Goal: Task Accomplishment & Management: Manage account settings

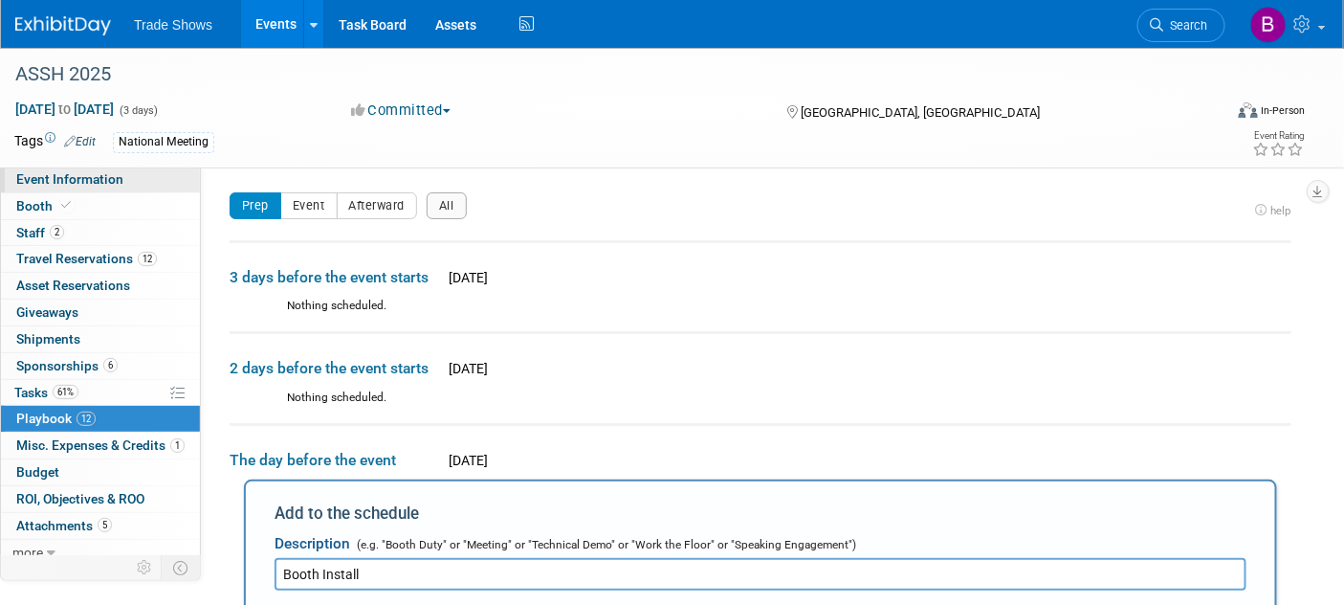
click at [65, 189] on link "Event Information" at bounding box center [100, 179] width 199 height 26
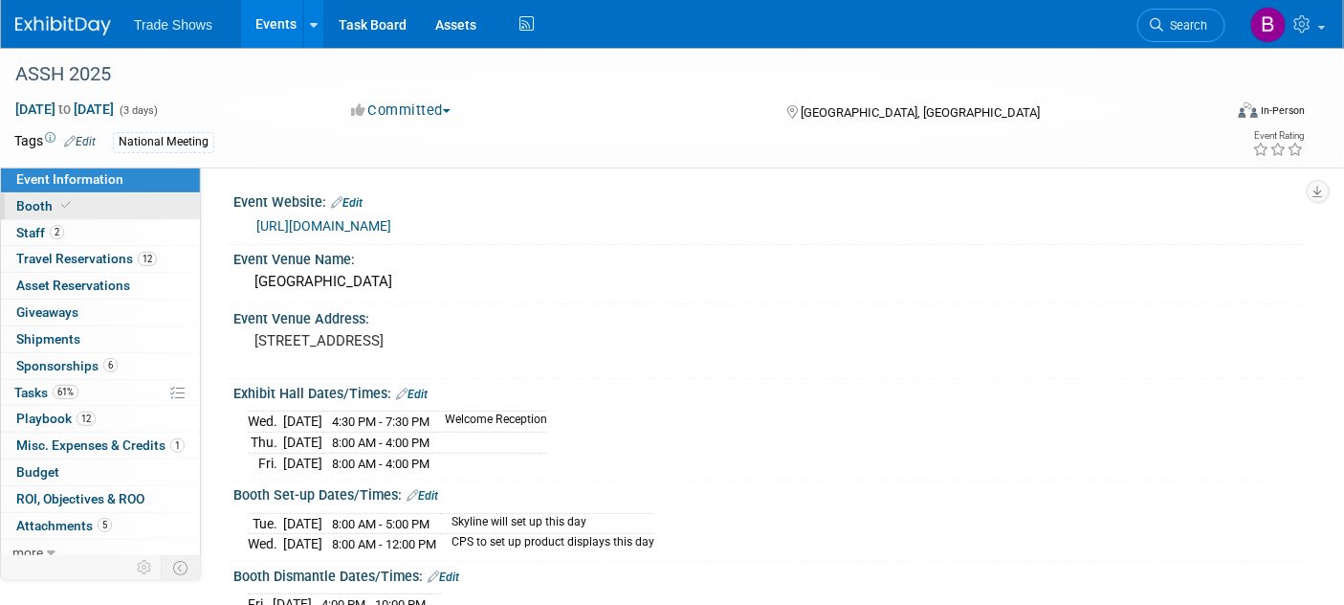
click at [42, 216] on link "Booth" at bounding box center [100, 206] width 199 height 26
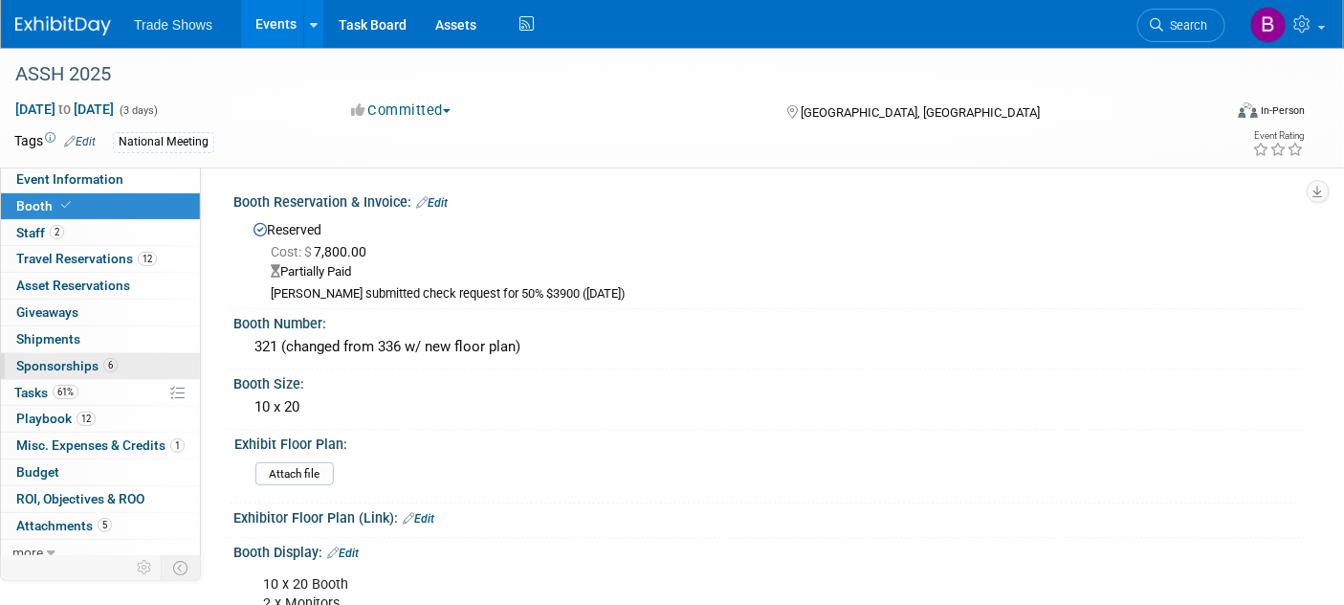
click at [41, 359] on span "Sponsorships 6" at bounding box center [66, 365] width 101 height 15
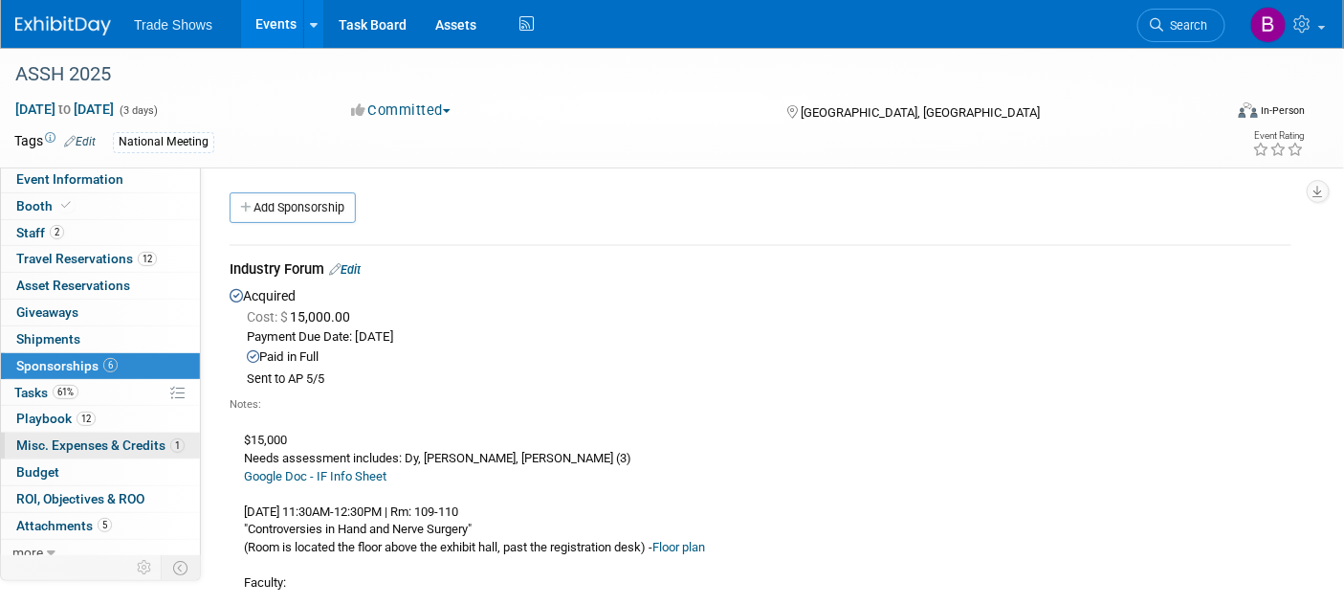
click at [71, 445] on span "Misc. Expenses & Credits 1" at bounding box center [100, 444] width 168 height 15
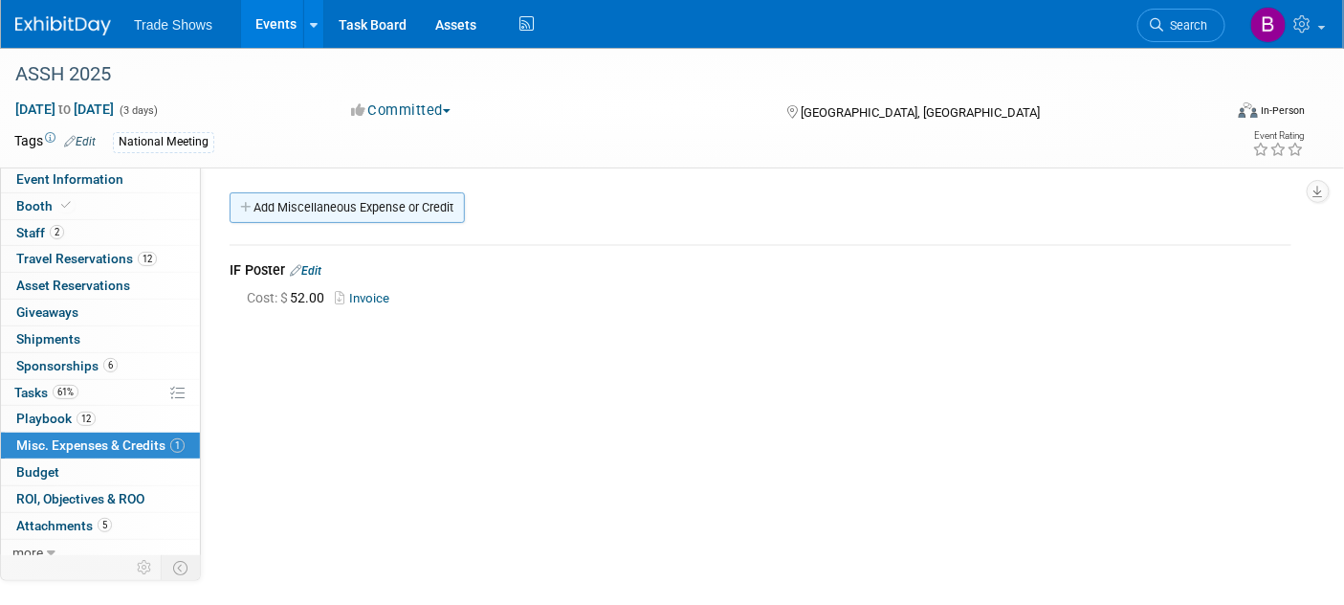
click at [325, 207] on link "Add Miscellaneous Expense or Credit" at bounding box center [347, 207] width 235 height 31
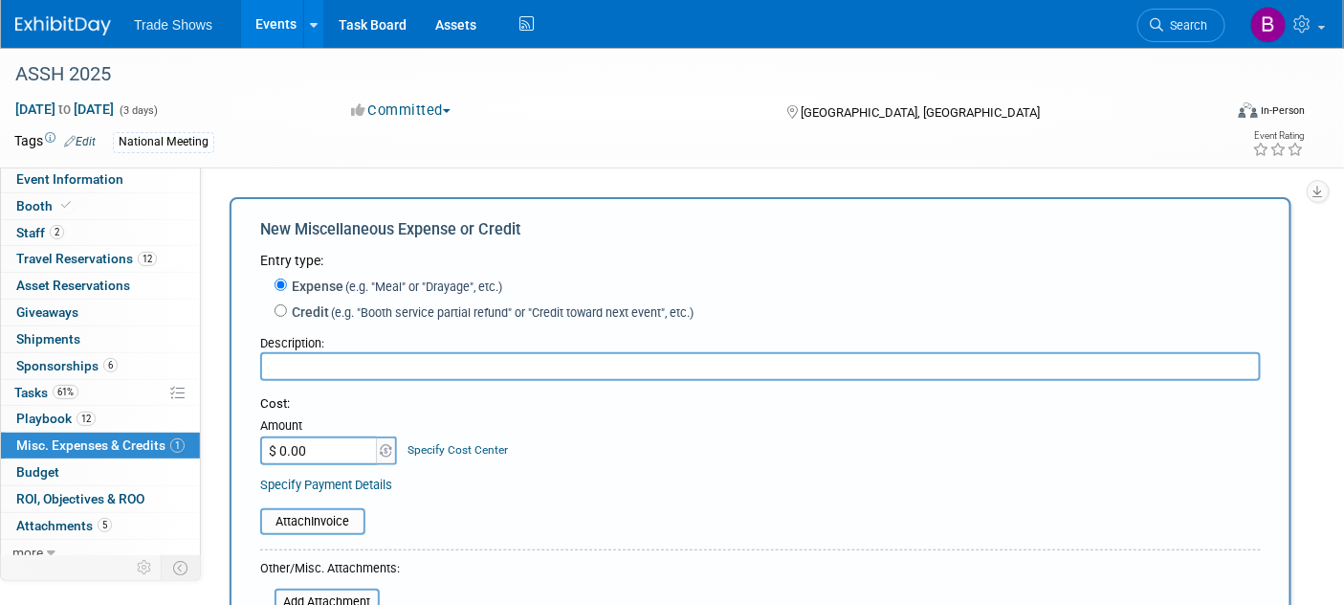
click at [295, 370] on input "text" at bounding box center [760, 366] width 1001 height 29
type input "IF (Symposia Costs)"
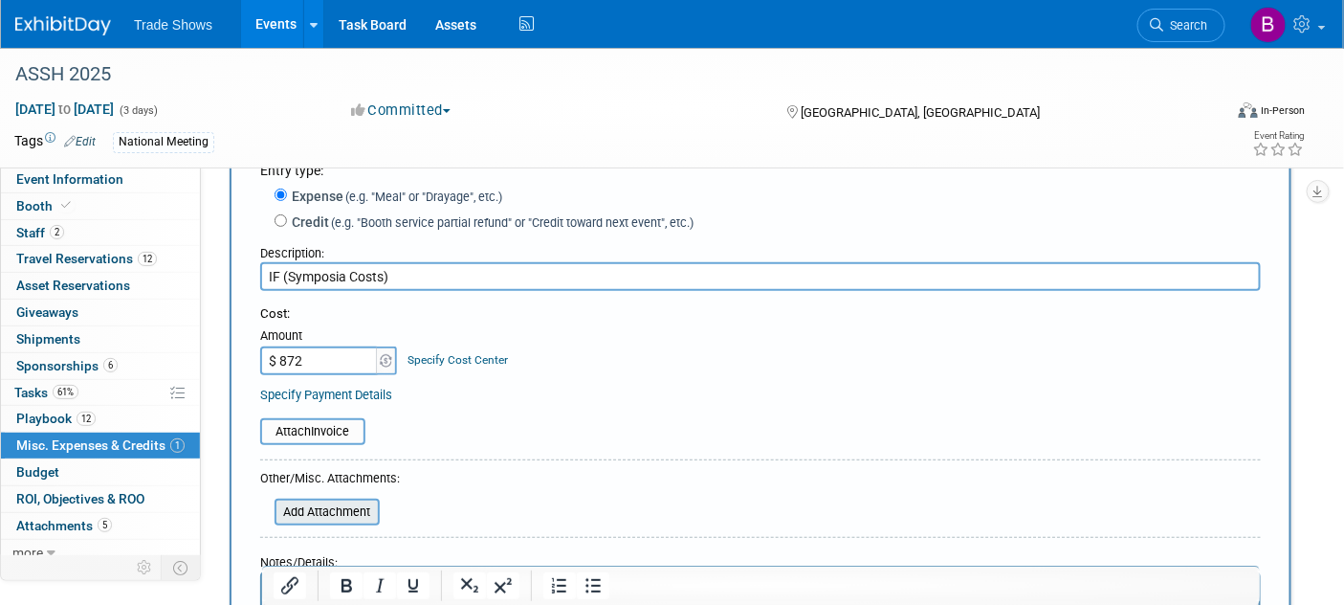
scroll to position [106, 0]
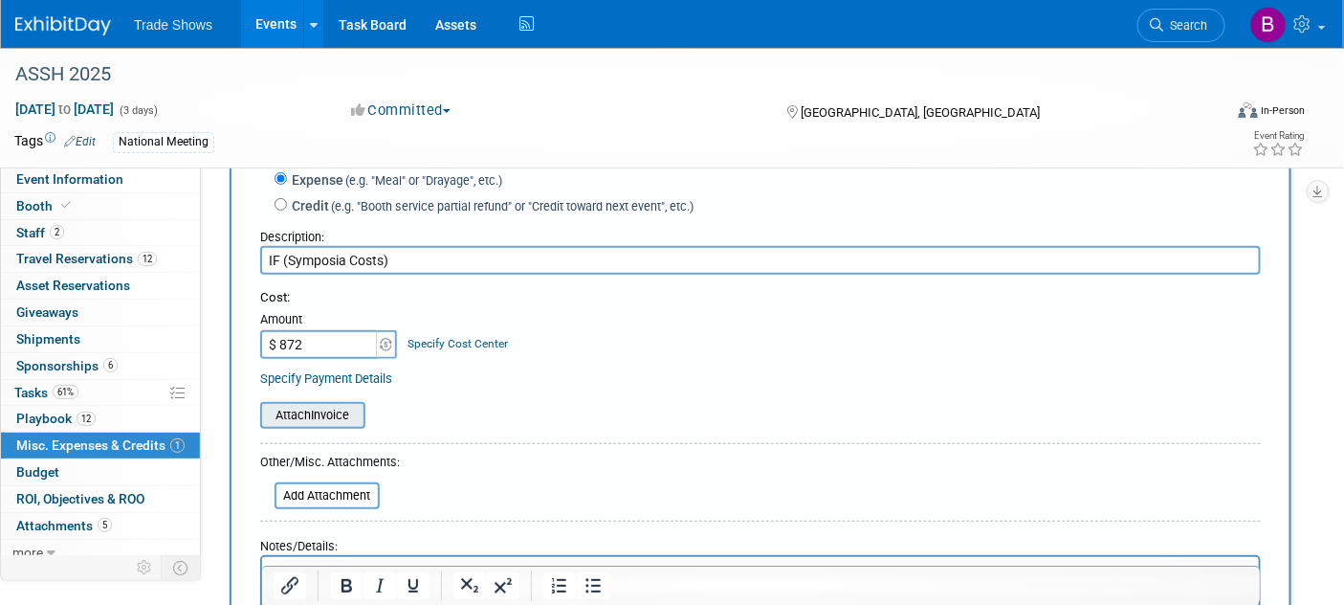
type input "$ 872.00"
click at [330, 420] on input "file" at bounding box center [250, 415] width 228 height 23
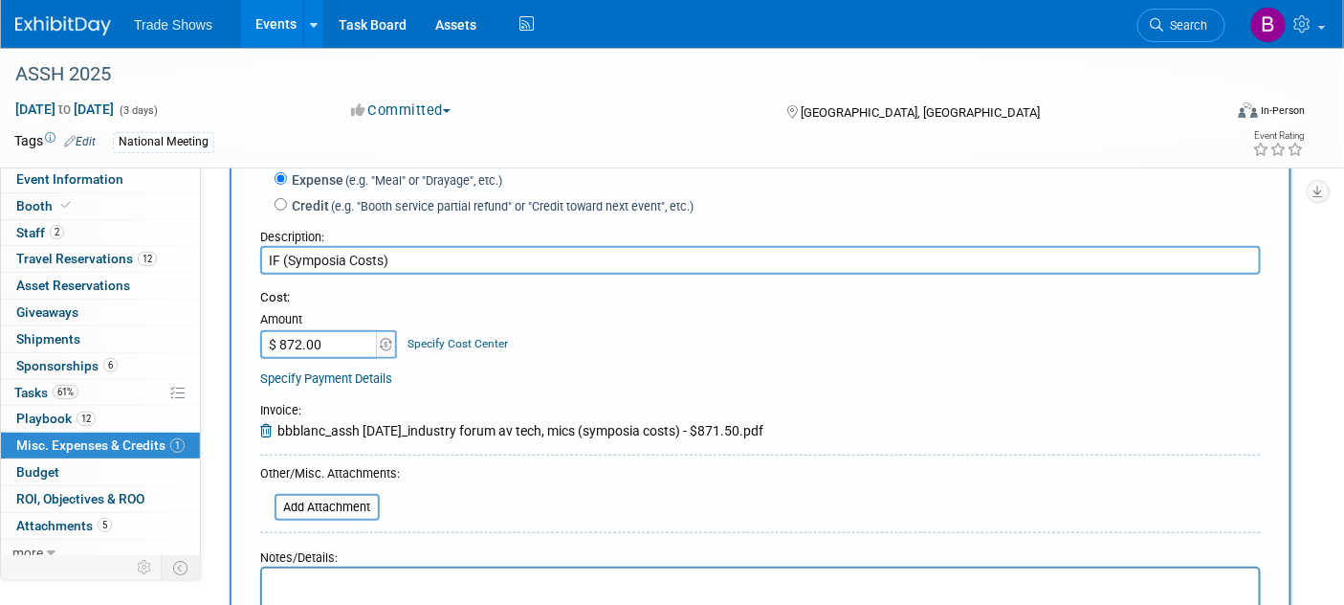
scroll to position [0, 0]
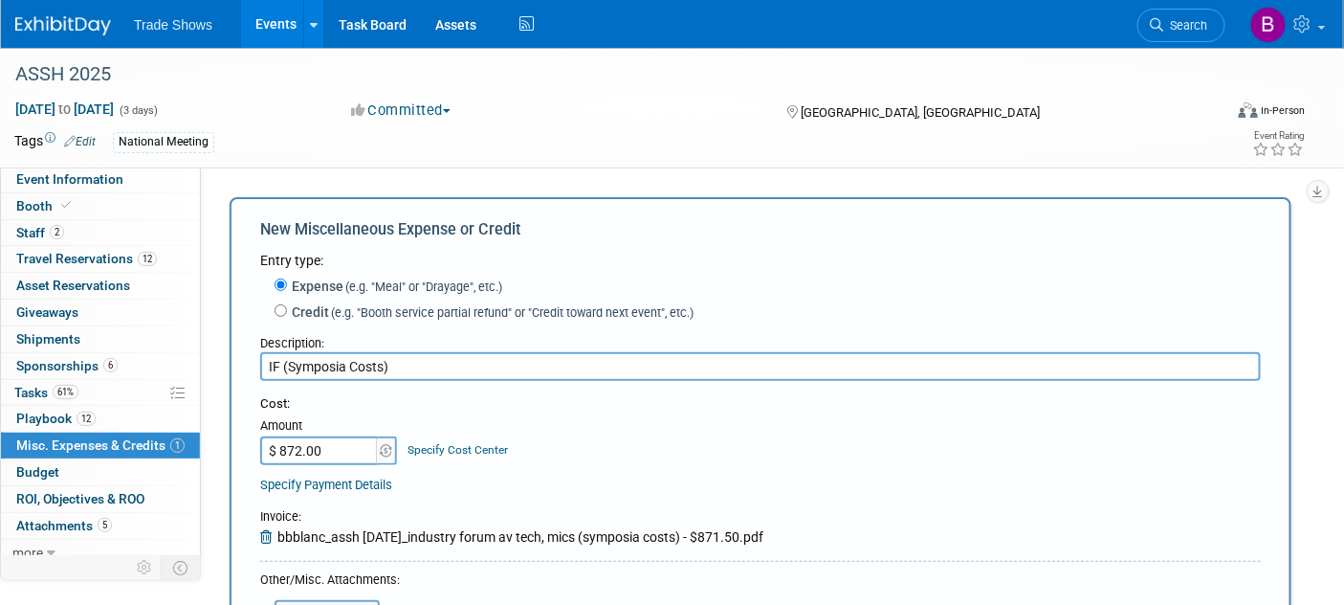
click at [420, 372] on input "IF (Symposia Costs)" at bounding box center [760, 366] width 1001 height 29
click at [277, 365] on input "IF (Symposia Costs)" at bounding box center [760, 366] width 1001 height 29
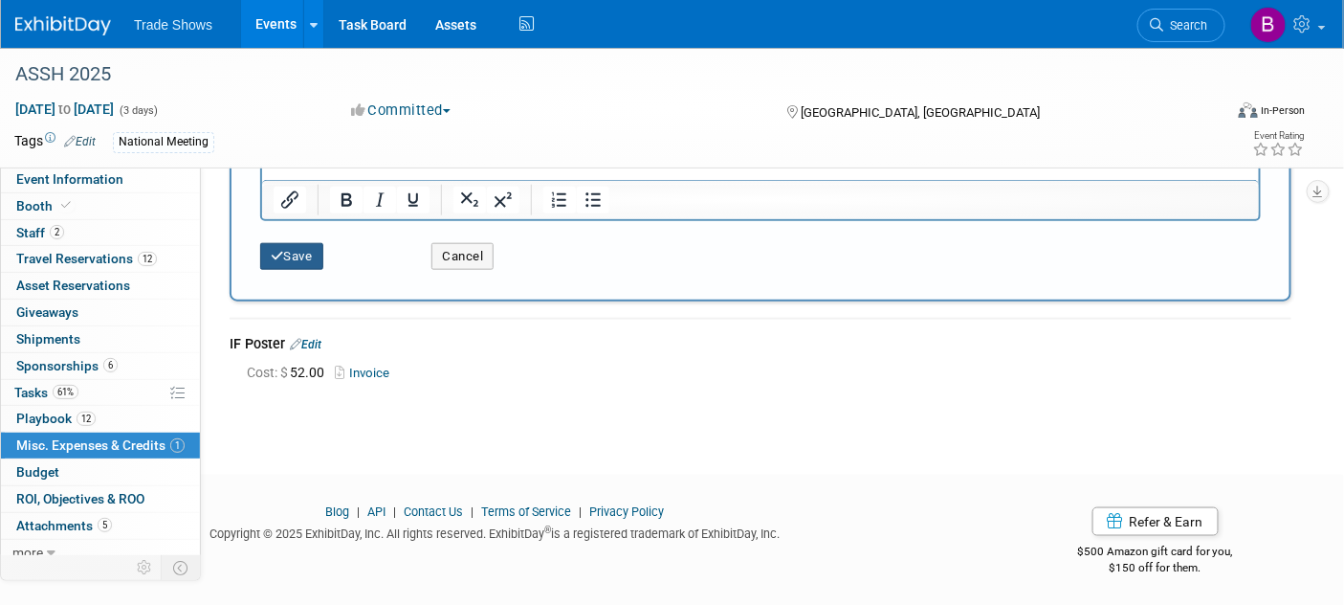
type input "IF AV Tech & Mics (Symposia Costs)"
click at [299, 255] on button "Save" at bounding box center [291, 256] width 63 height 27
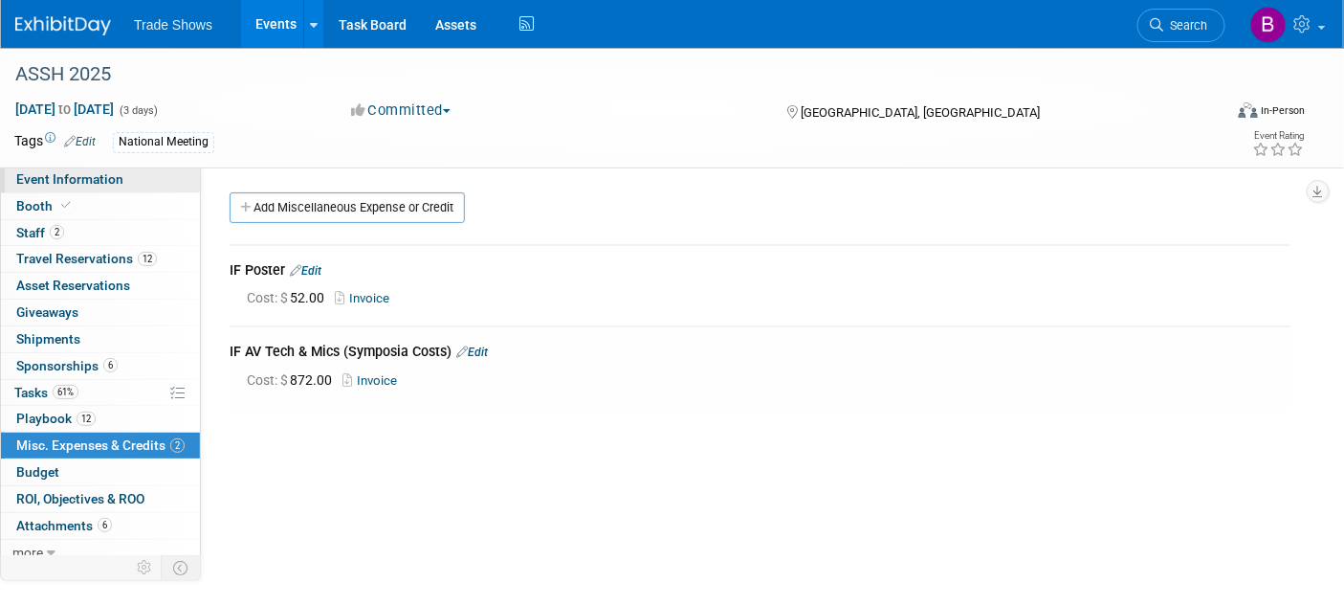
click at [104, 179] on span "Event Information" at bounding box center [69, 178] width 107 height 15
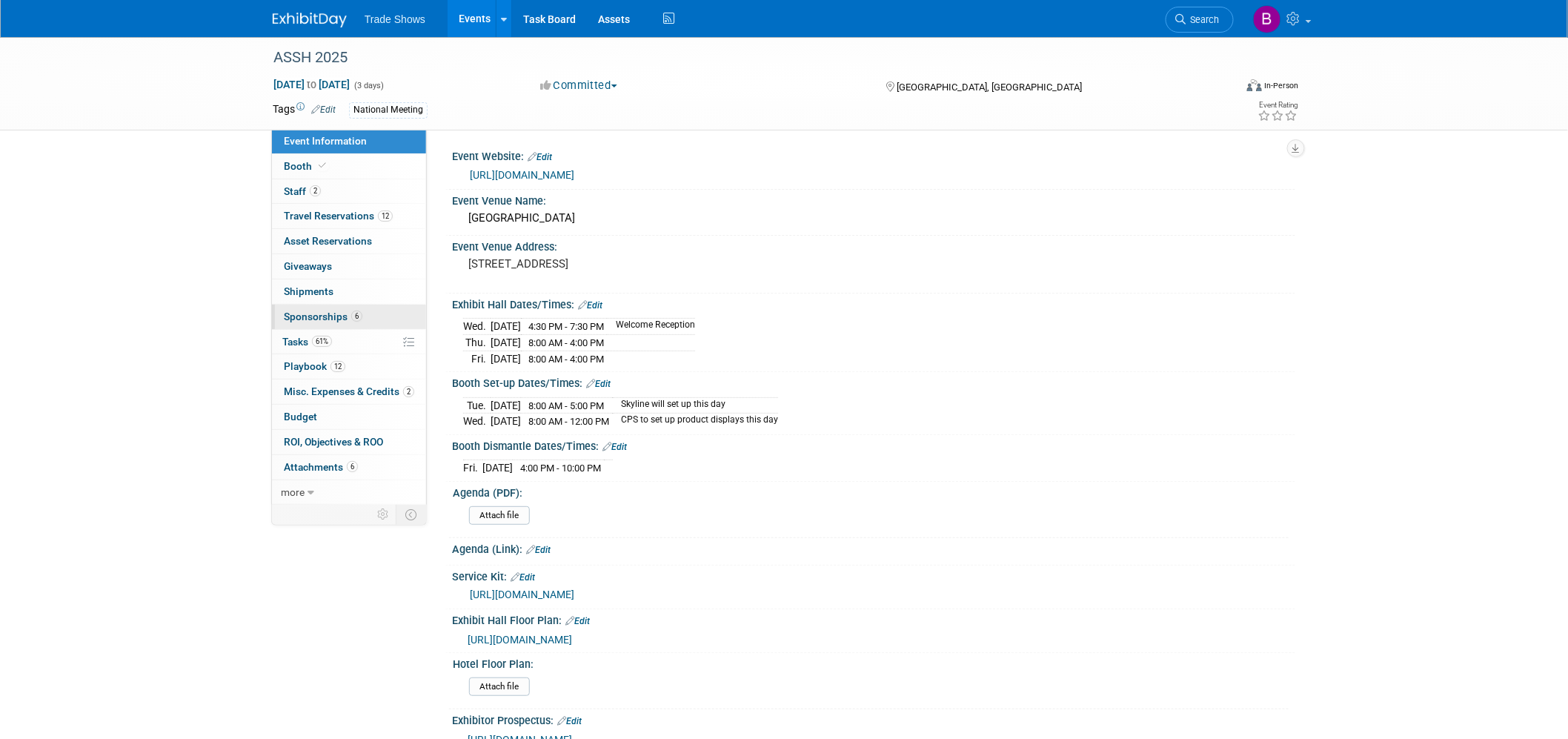
click at [314, 314] on span "Sponsorships 6" at bounding box center [322, 316] width 78 height 12
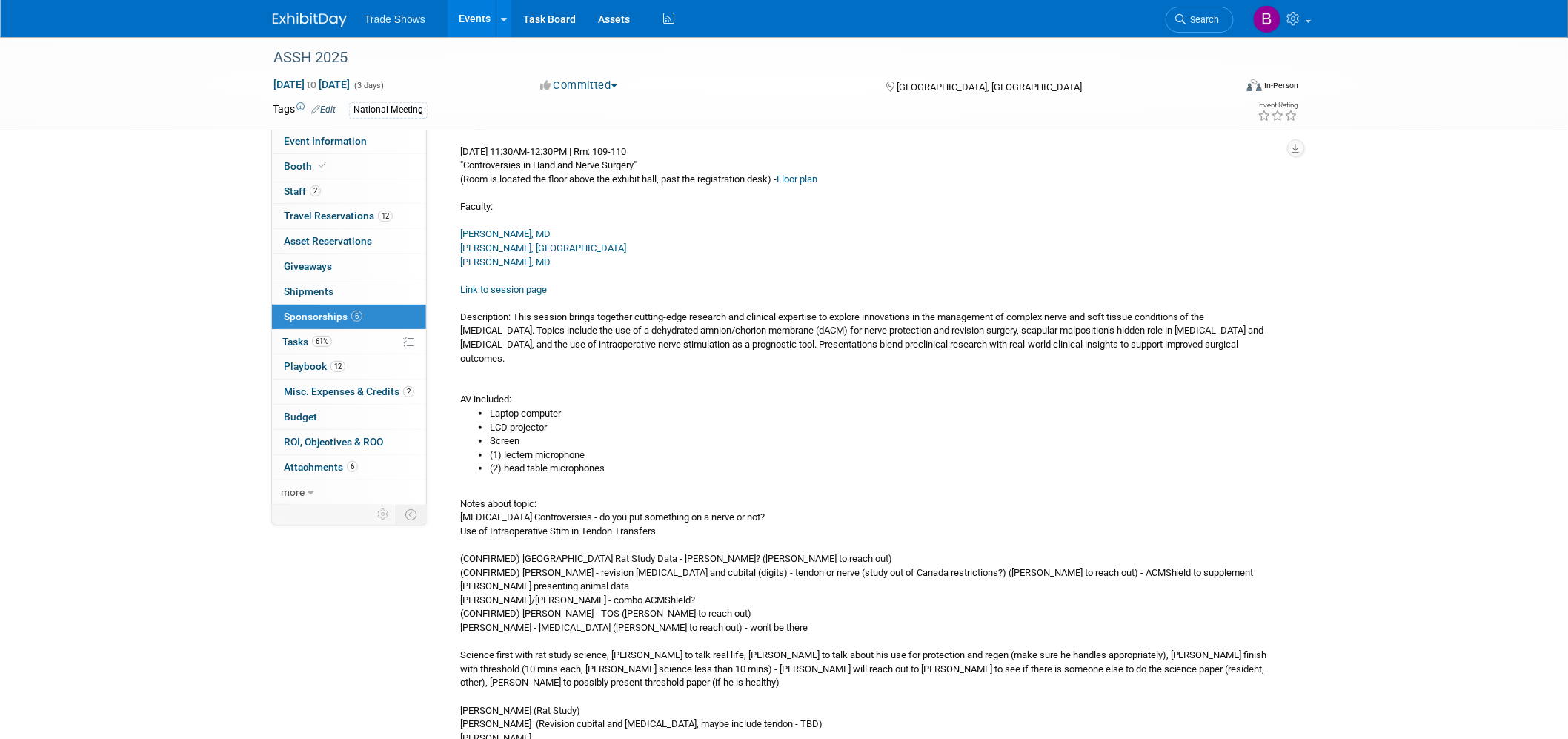
scroll to position [329, 0]
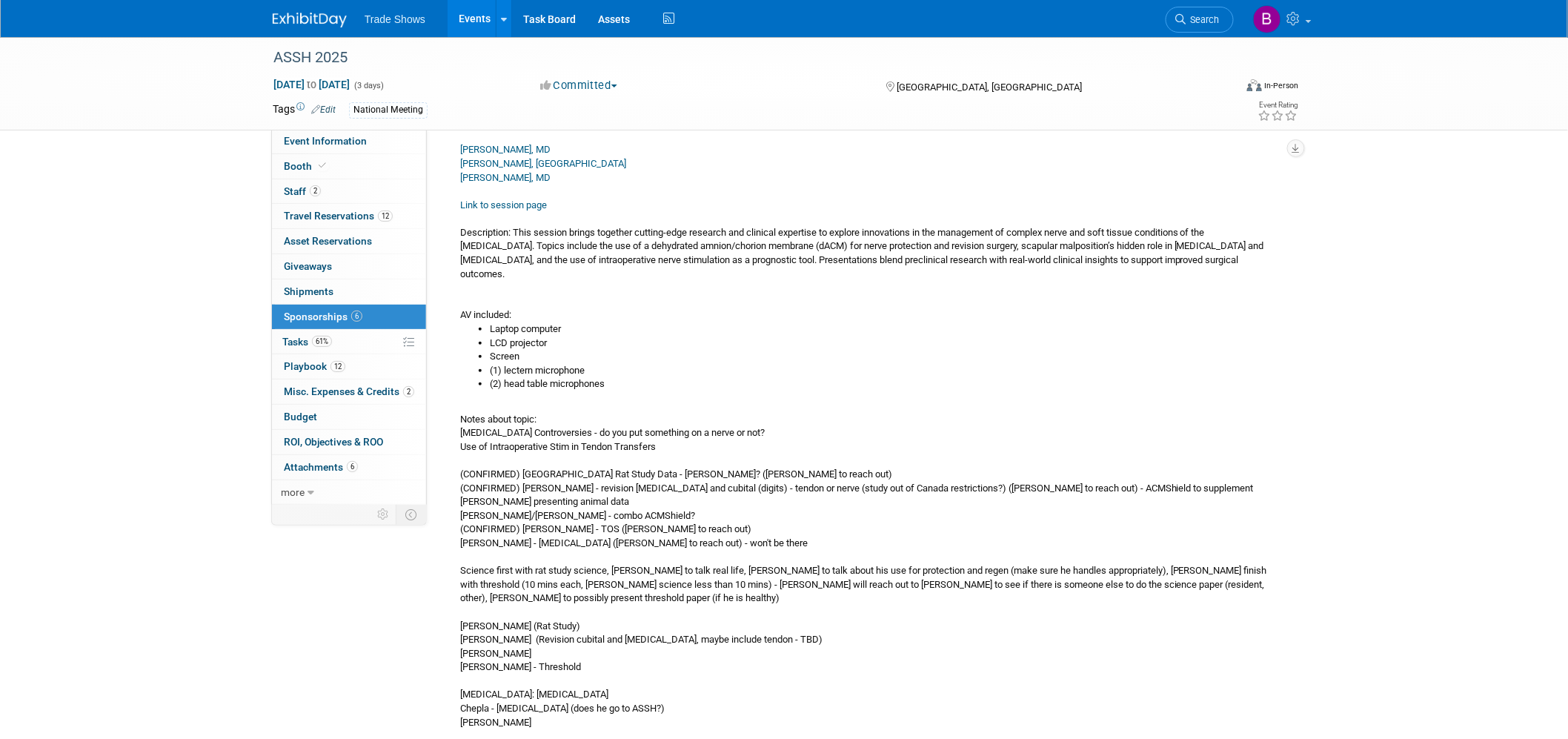
click at [497, 364] on li "(1) lectern microphone" at bounding box center [886, 371] width 794 height 14
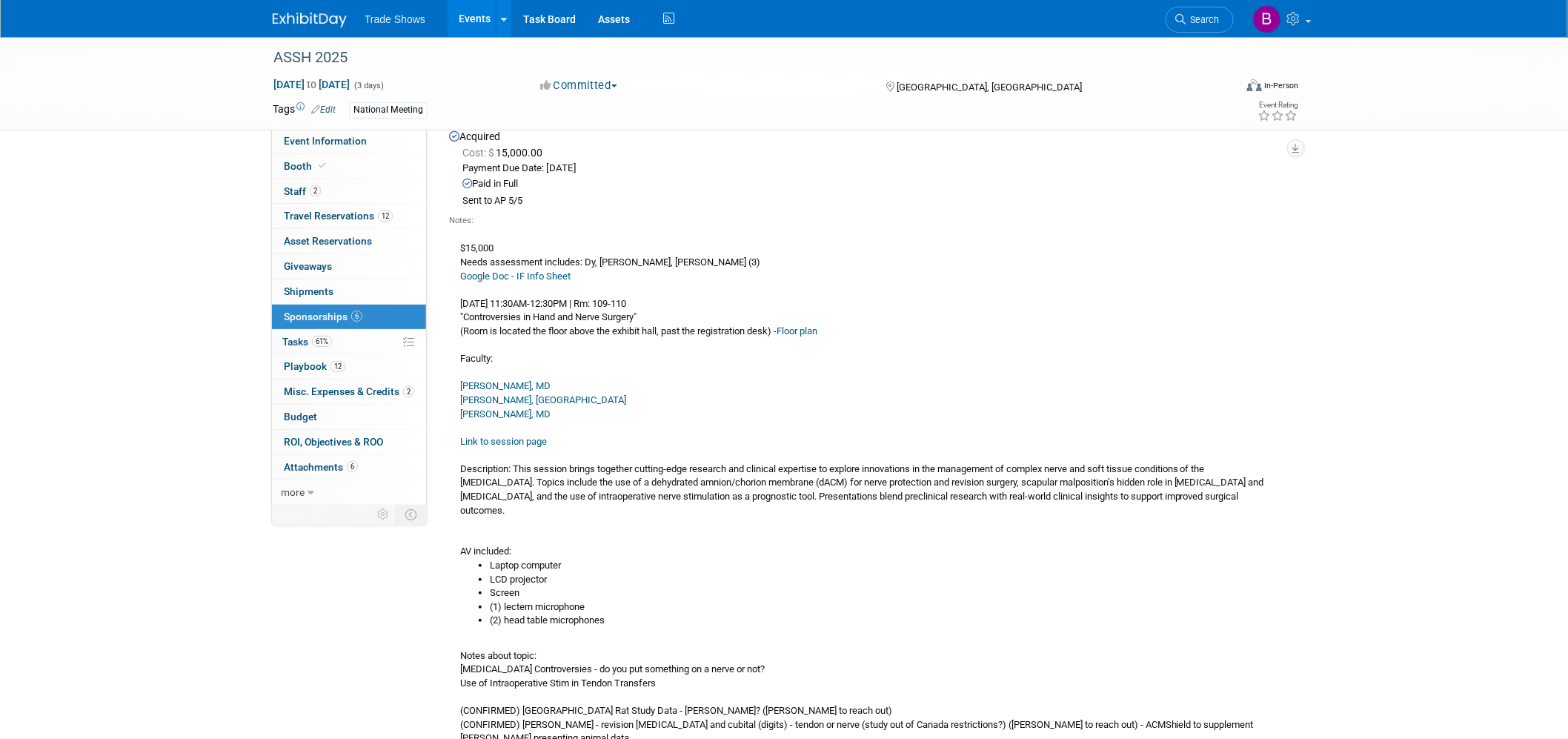
scroll to position [0, 0]
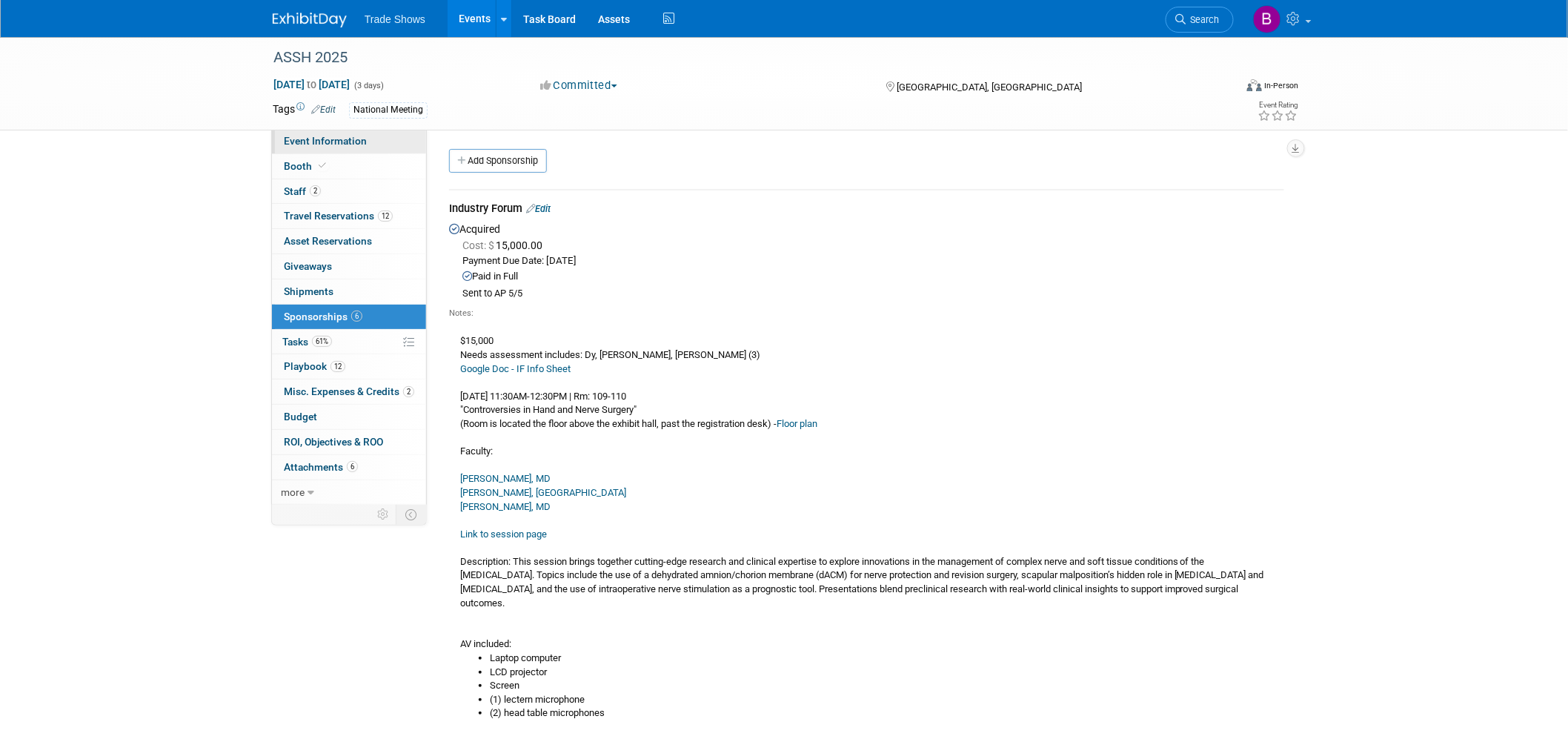
click at [339, 143] on span "Event Information" at bounding box center [325, 140] width 83 height 12
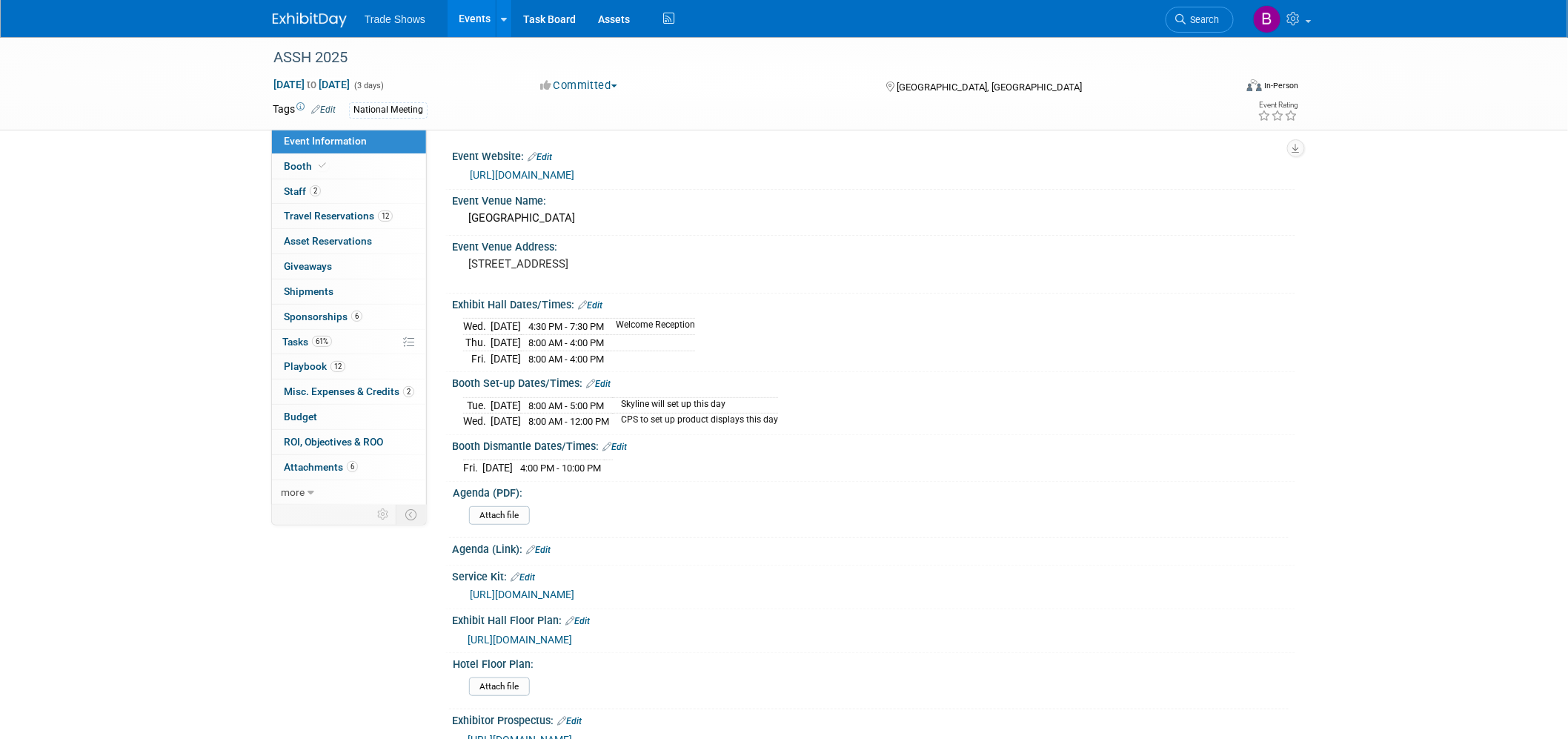
click at [298, 153] on link "Event Information" at bounding box center [349, 141] width 154 height 25
click at [298, 163] on span "Booth" at bounding box center [306, 166] width 45 height 12
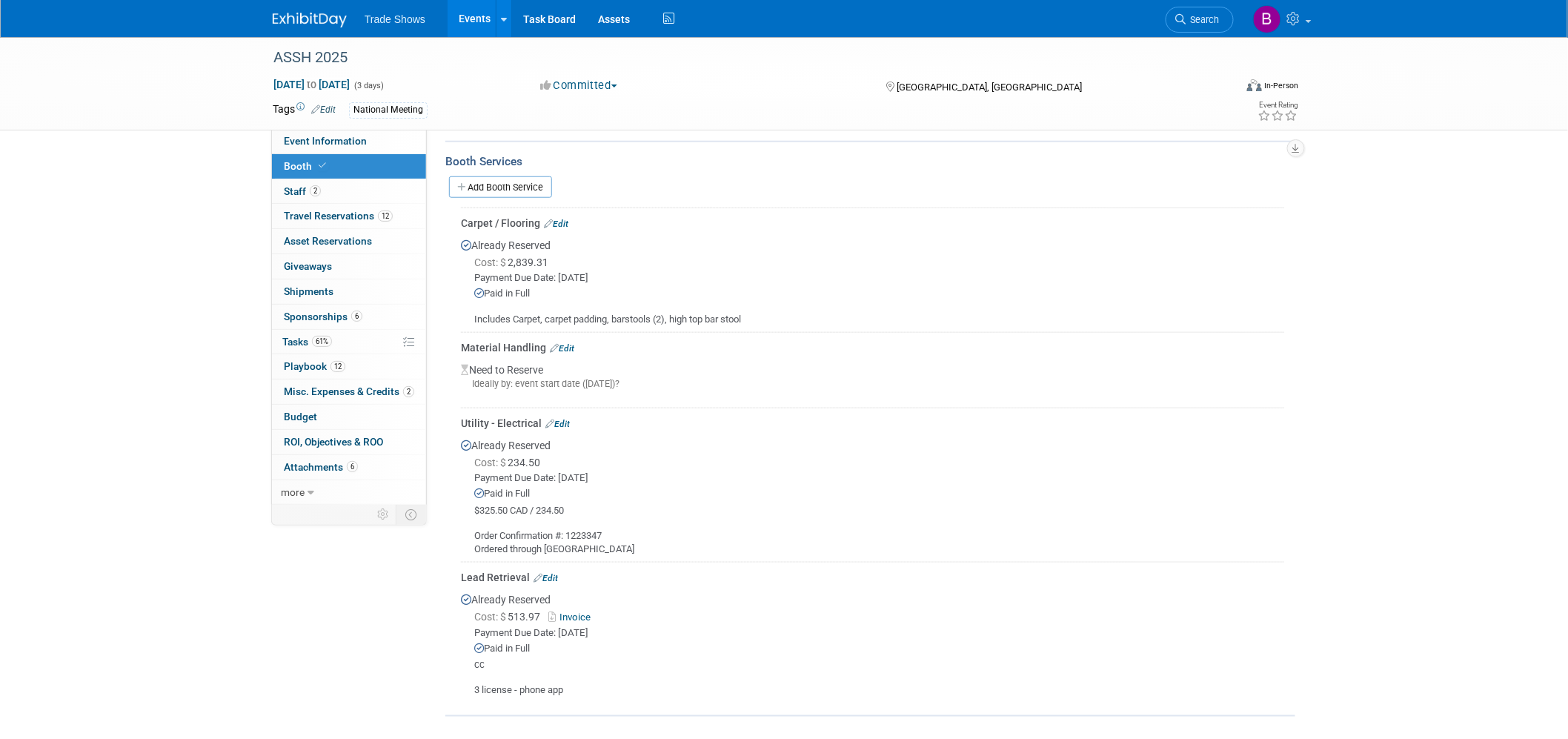
scroll to position [320, 0]
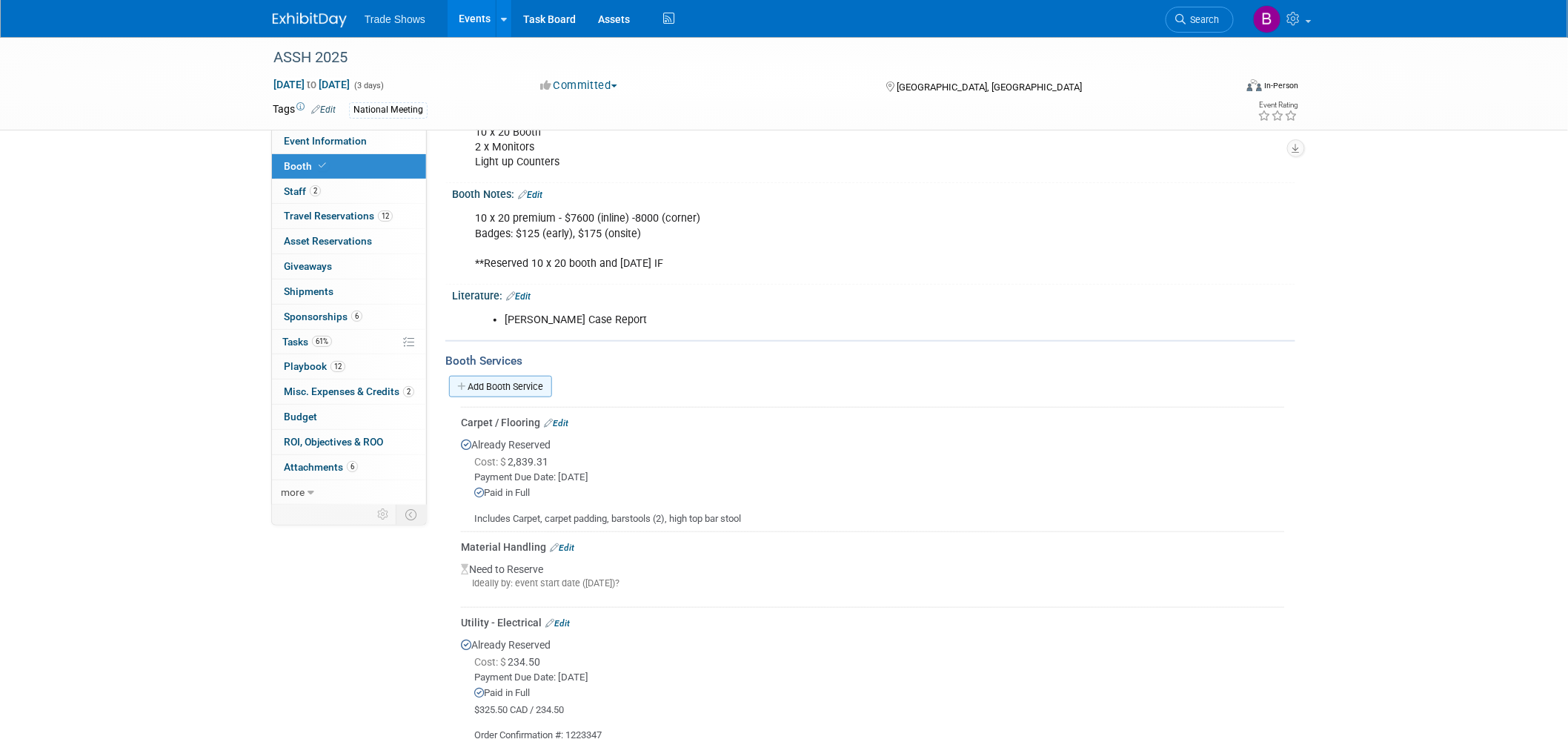
click at [526, 380] on link "Add Booth Service" at bounding box center [500, 387] width 103 height 22
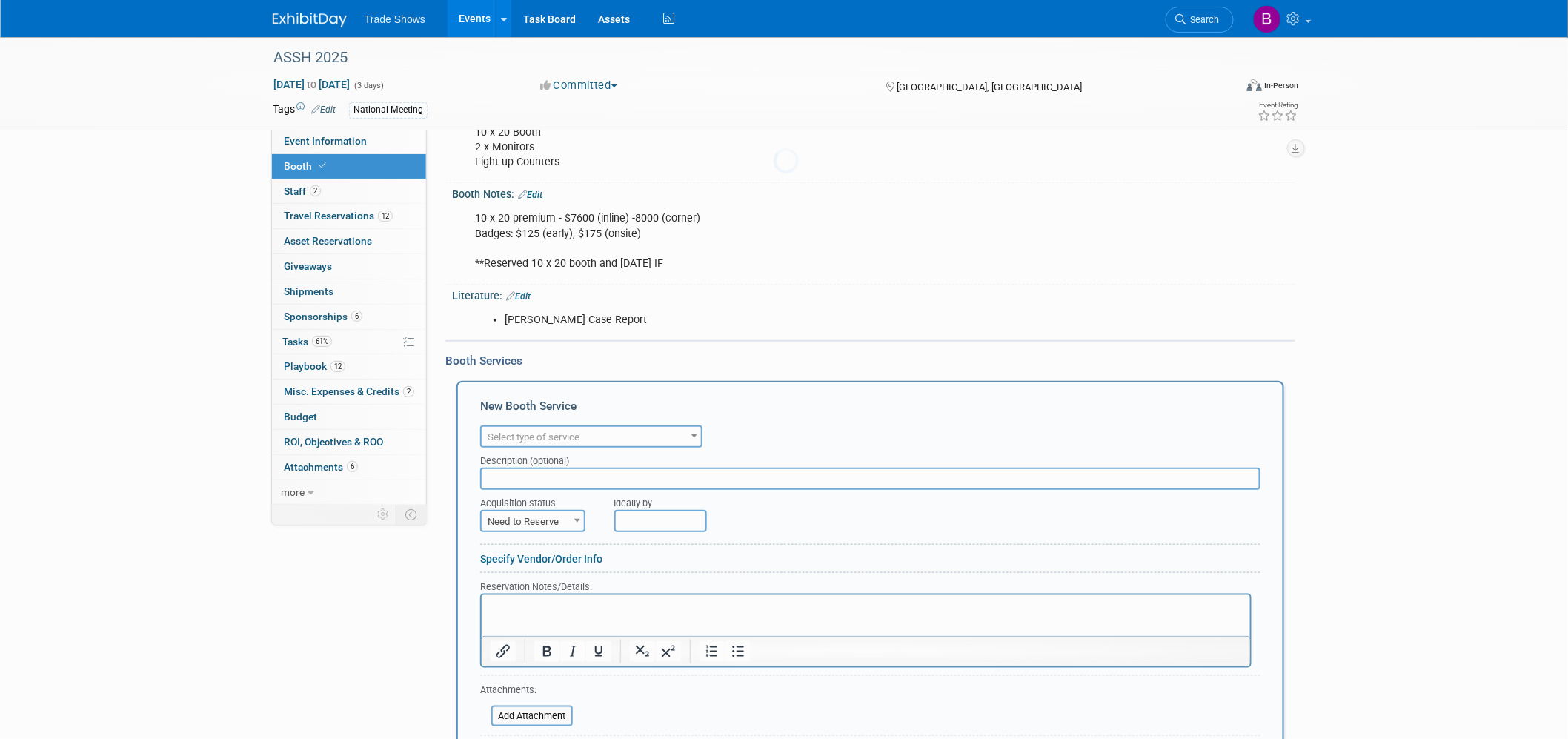
scroll to position [0, 0]
click at [548, 431] on span "Select type of service" at bounding box center [533, 437] width 92 height 11
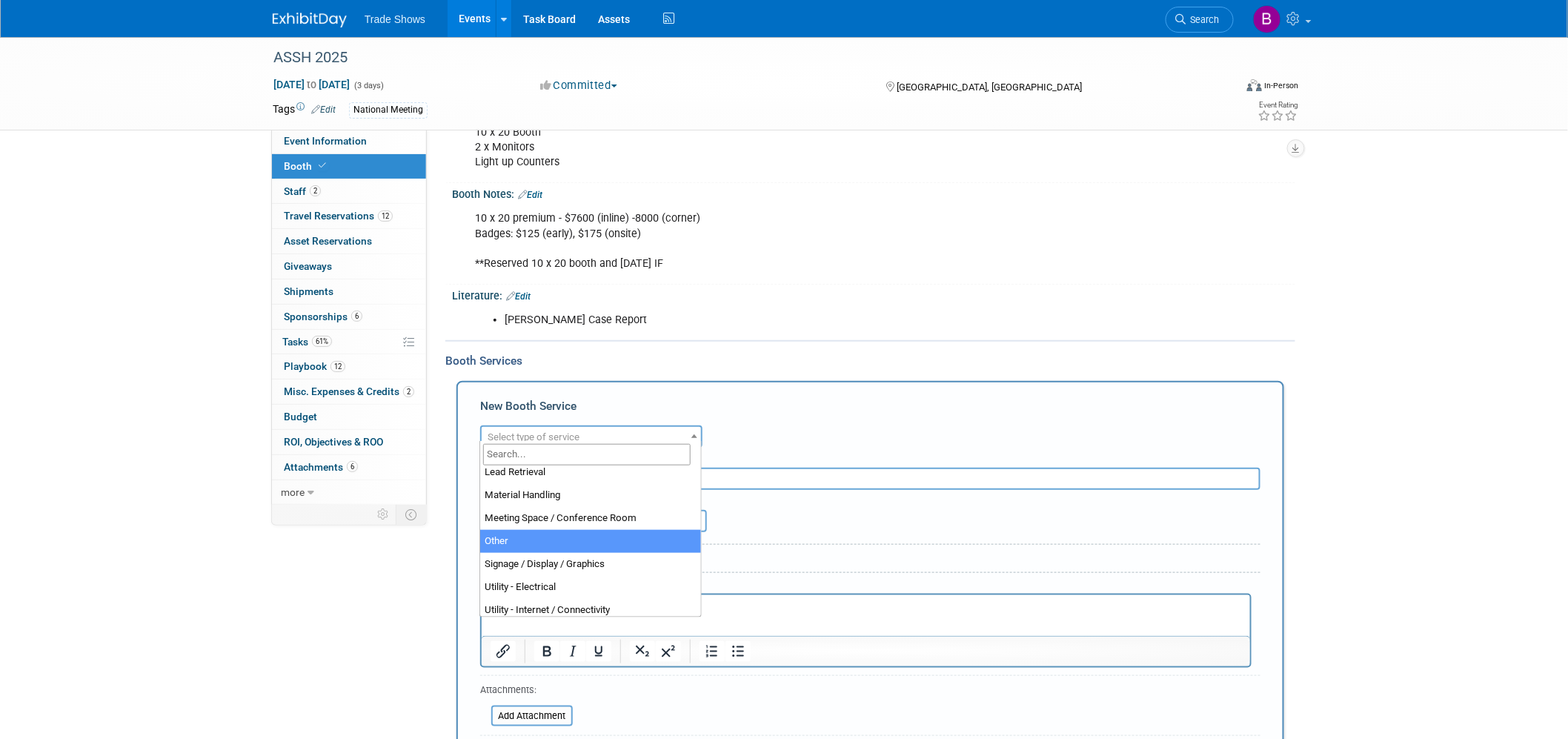
scroll to position [380, 0]
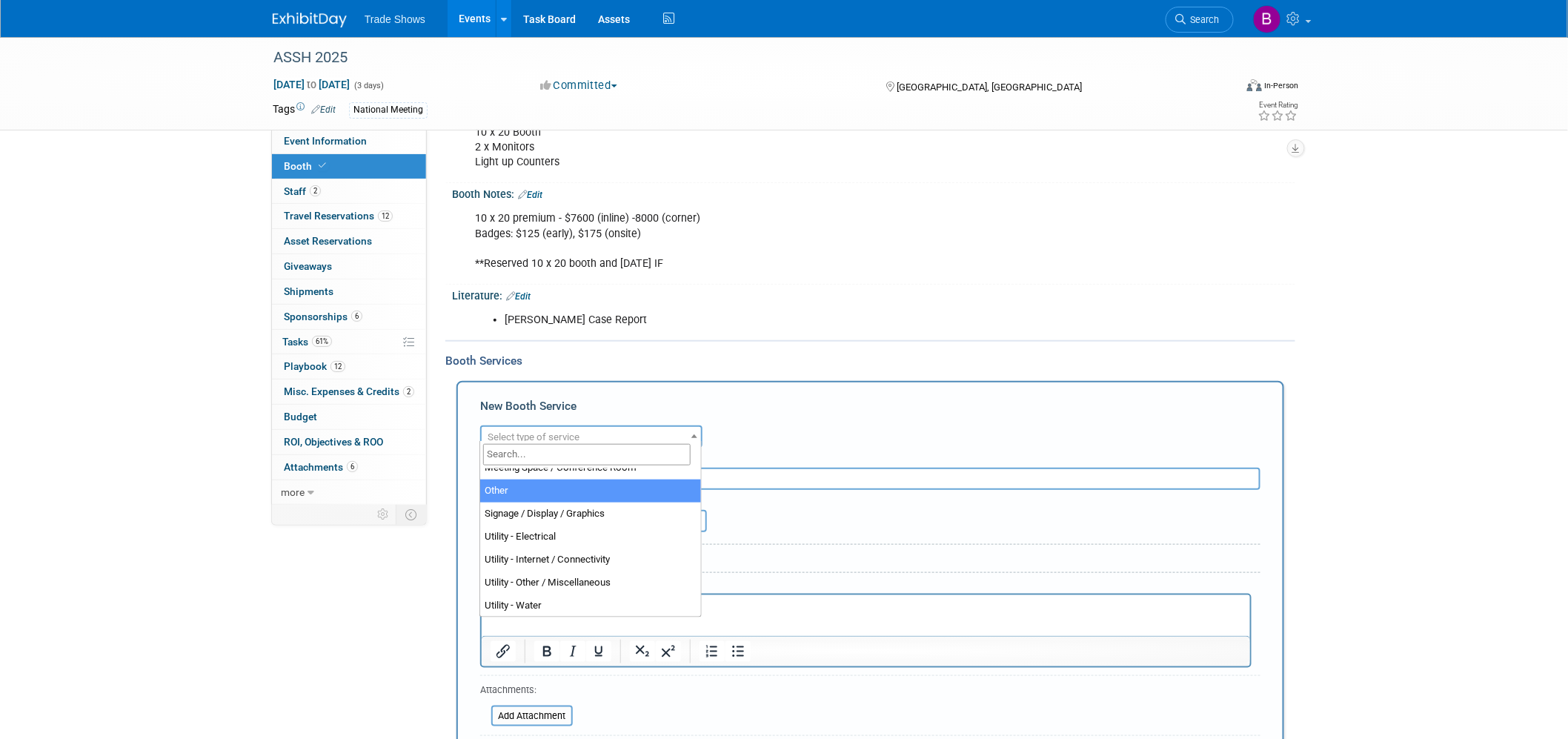
select select "1"
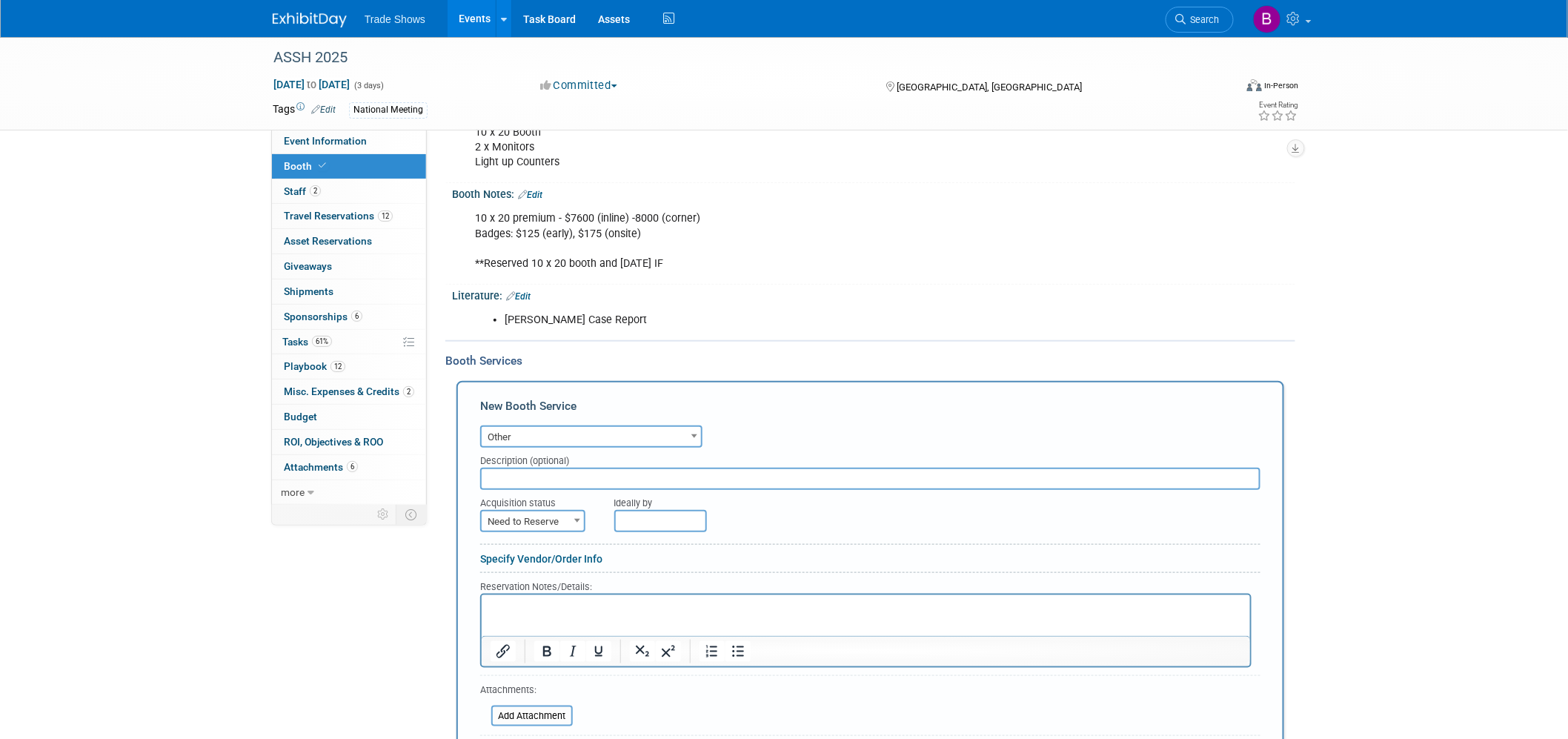
click at [535, 468] on input "text" at bounding box center [870, 479] width 780 height 22
type input "Extra Badges"
click at [560, 468] on span "Need to Reserve" at bounding box center [533, 521] width 102 height 21
select select "2"
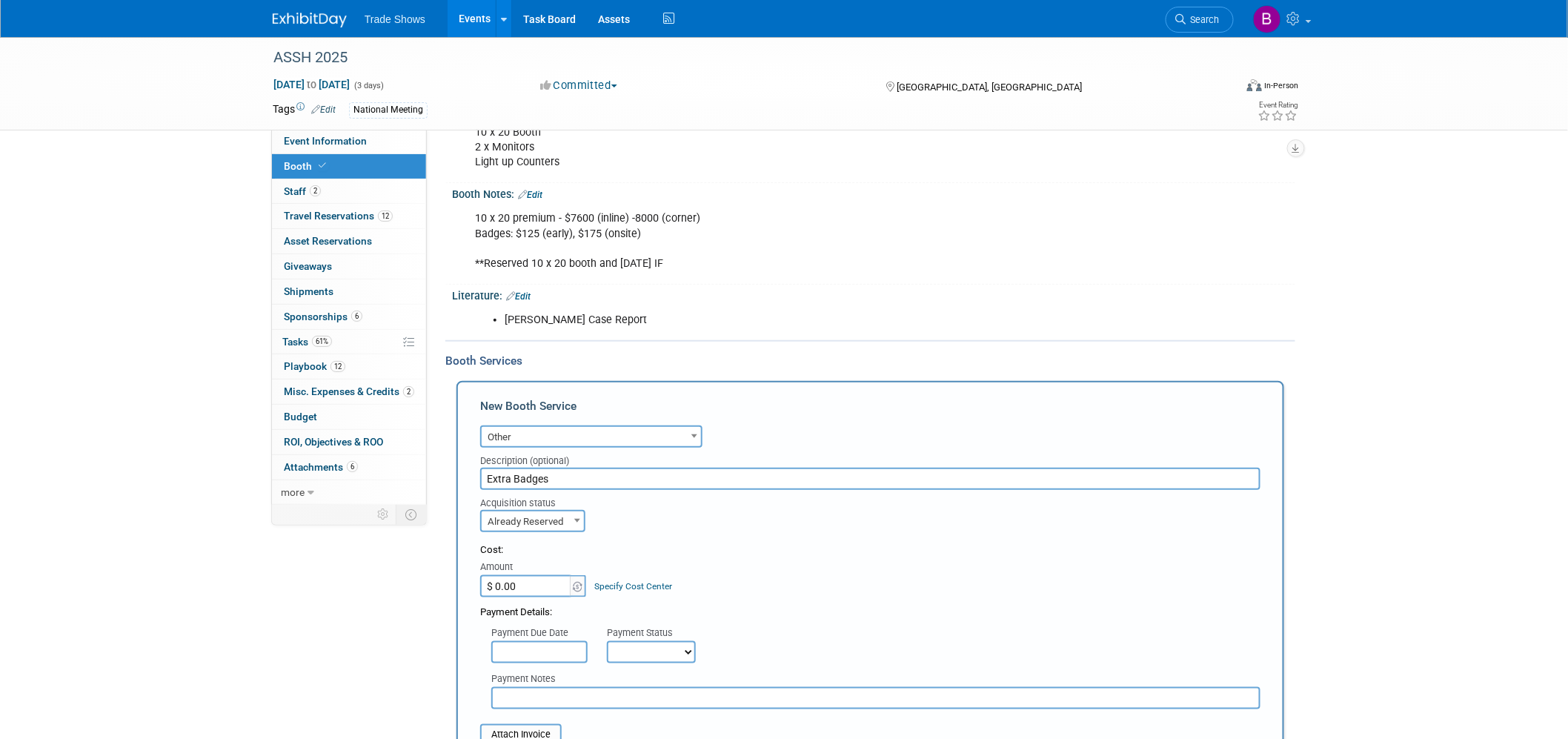
click at [527, 468] on input "$ 0.00" at bounding box center [527, 586] width 93 height 22
type input "$ 500.00"
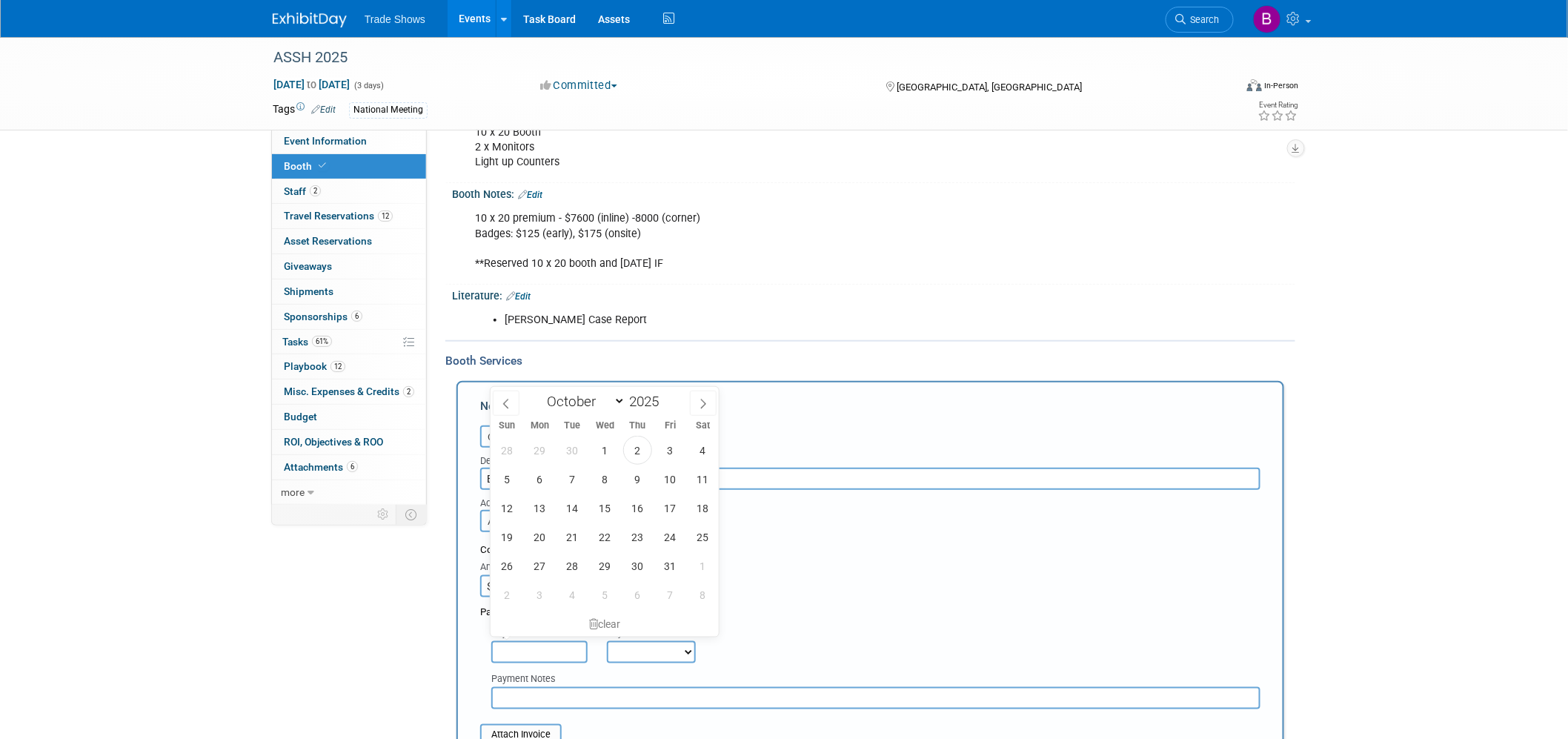
click at [543, 468] on input "text" at bounding box center [539, 651] width 96 height 22
click at [639, 454] on span "2" at bounding box center [637, 449] width 29 height 29
type input "[DATE]"
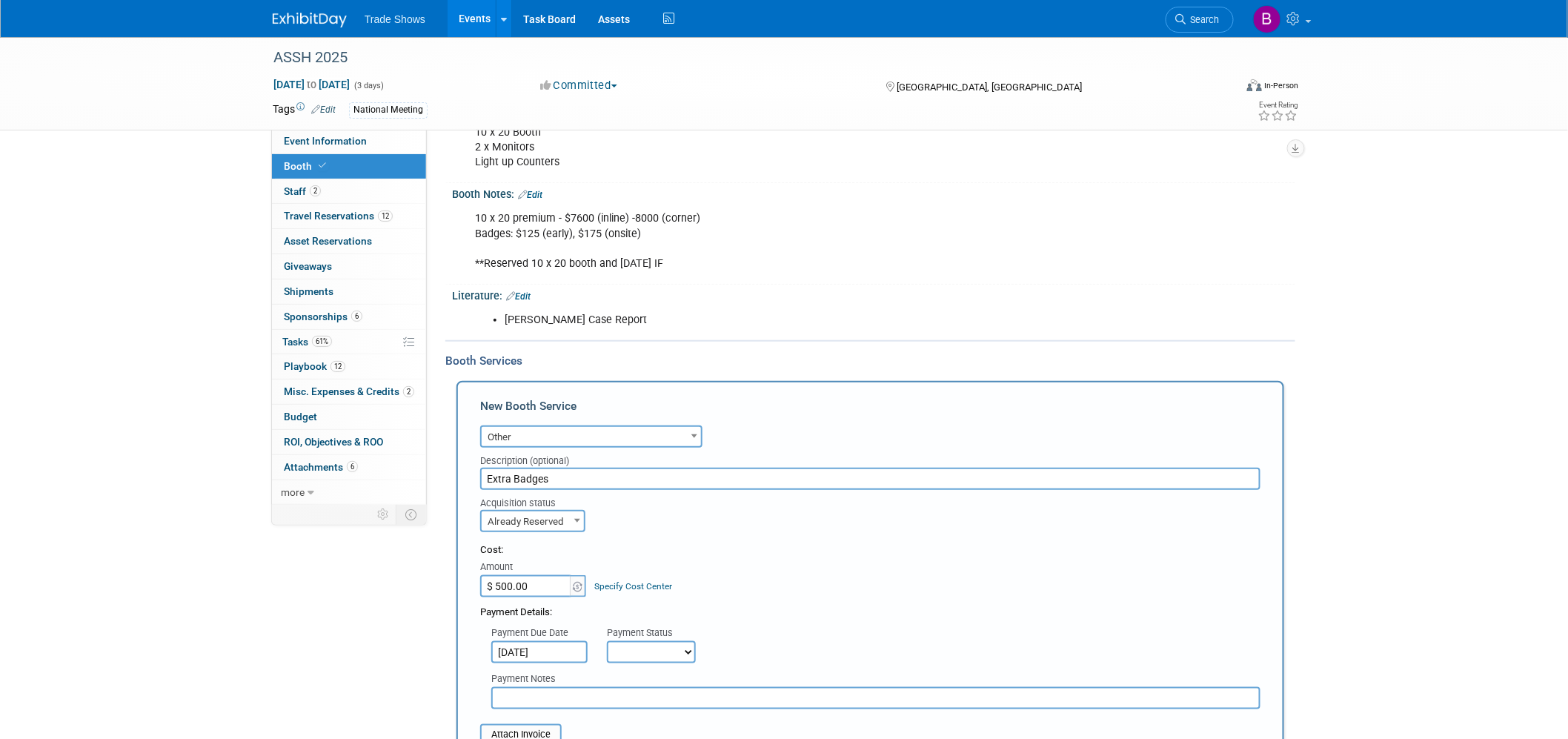
click at [665, 468] on select "Not Paid Yet Partially Paid Paid in Full" at bounding box center [651, 651] width 89 height 22
select select "1"
click at [607, 468] on select "Not Paid Yet Partially Paid Paid in Full" at bounding box center [651, 651] width 89 height 22
click at [545, 468] on input "text" at bounding box center [875, 698] width 769 height 22
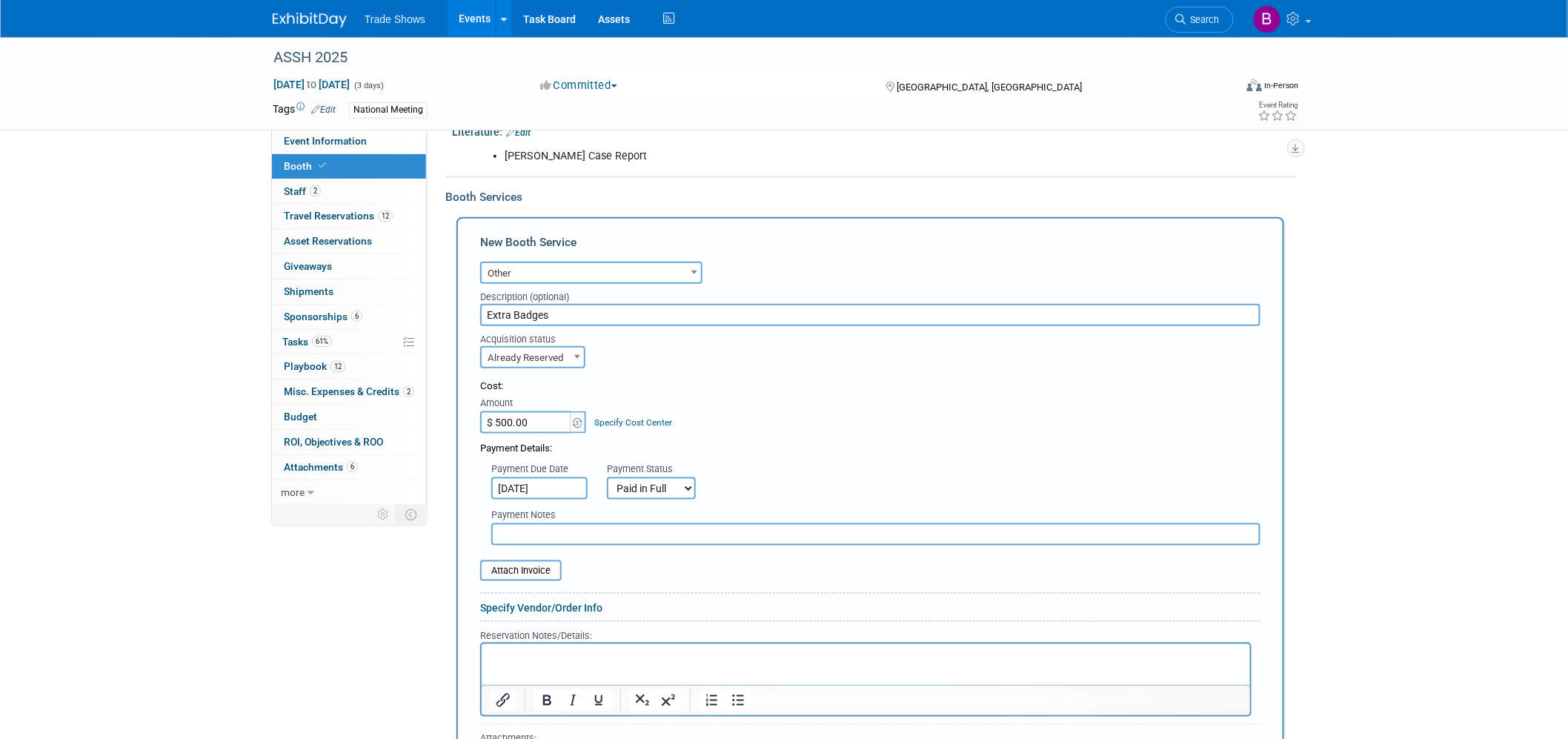
scroll to position [485, 0]
click at [521, 468] on input "file" at bounding box center [472, 569] width 177 height 18
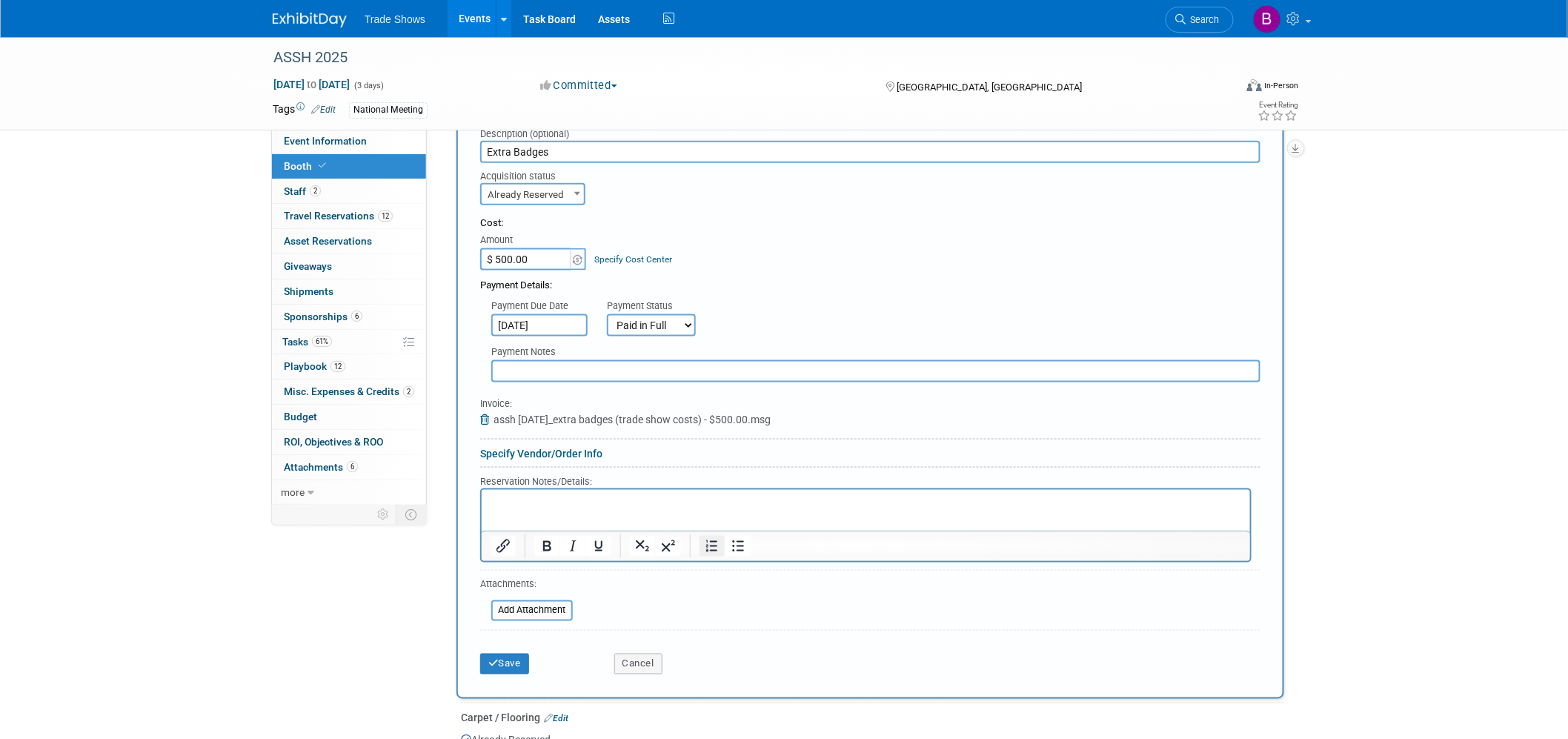
scroll to position [649, 0]
click at [513, 468] on button "Save" at bounding box center [504, 662] width 49 height 21
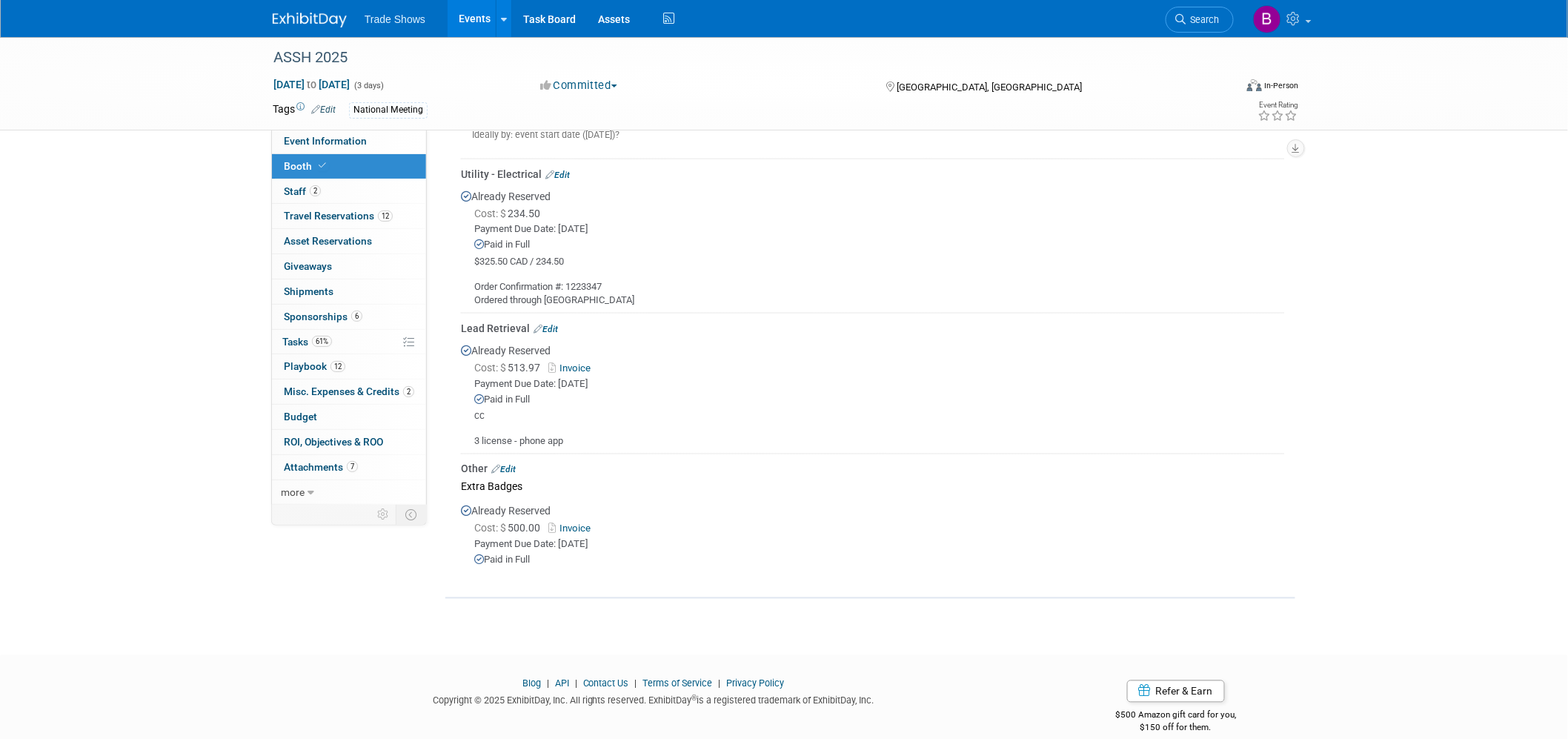
scroll to position [779, 0]
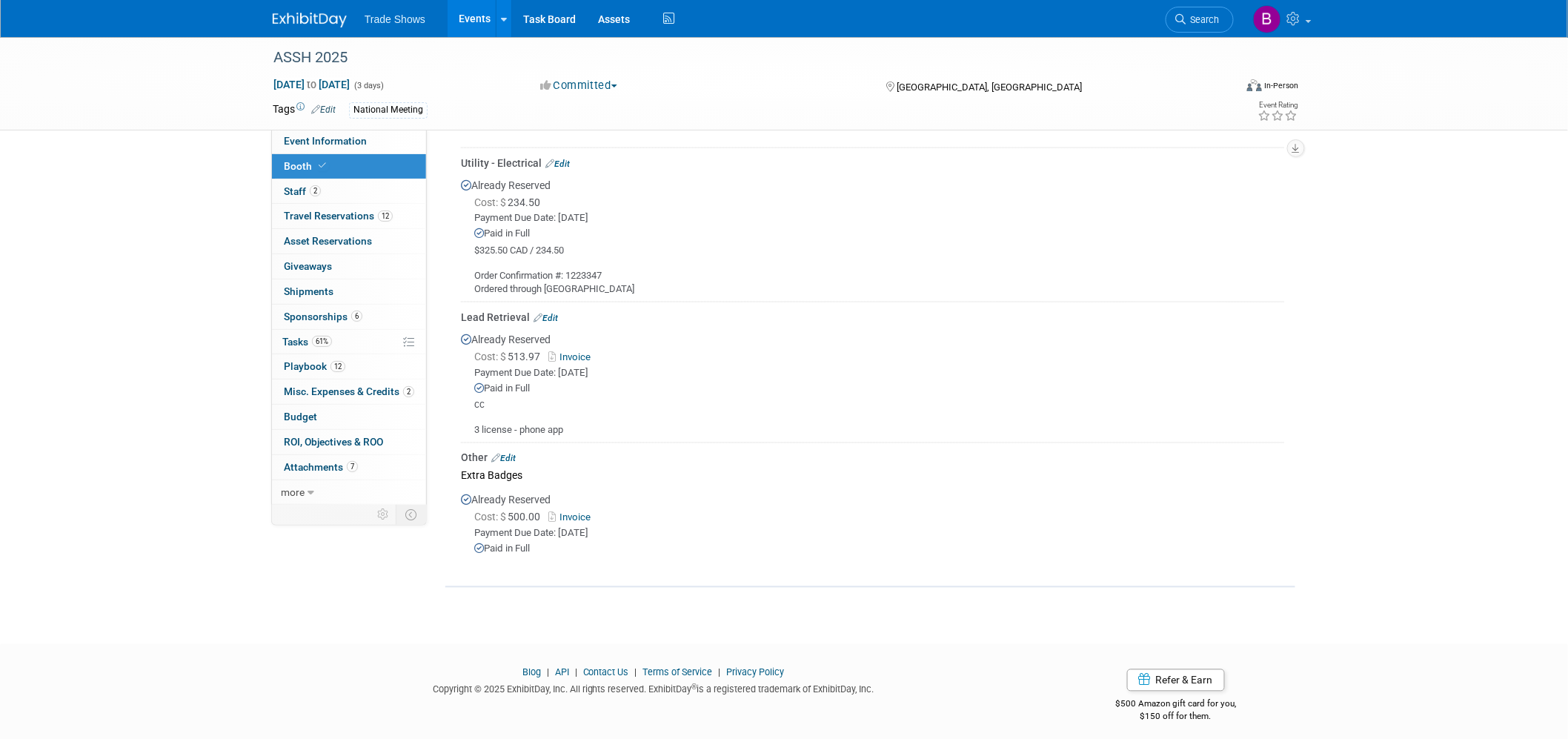
click at [298, 158] on link "Booth" at bounding box center [349, 167] width 154 height 25
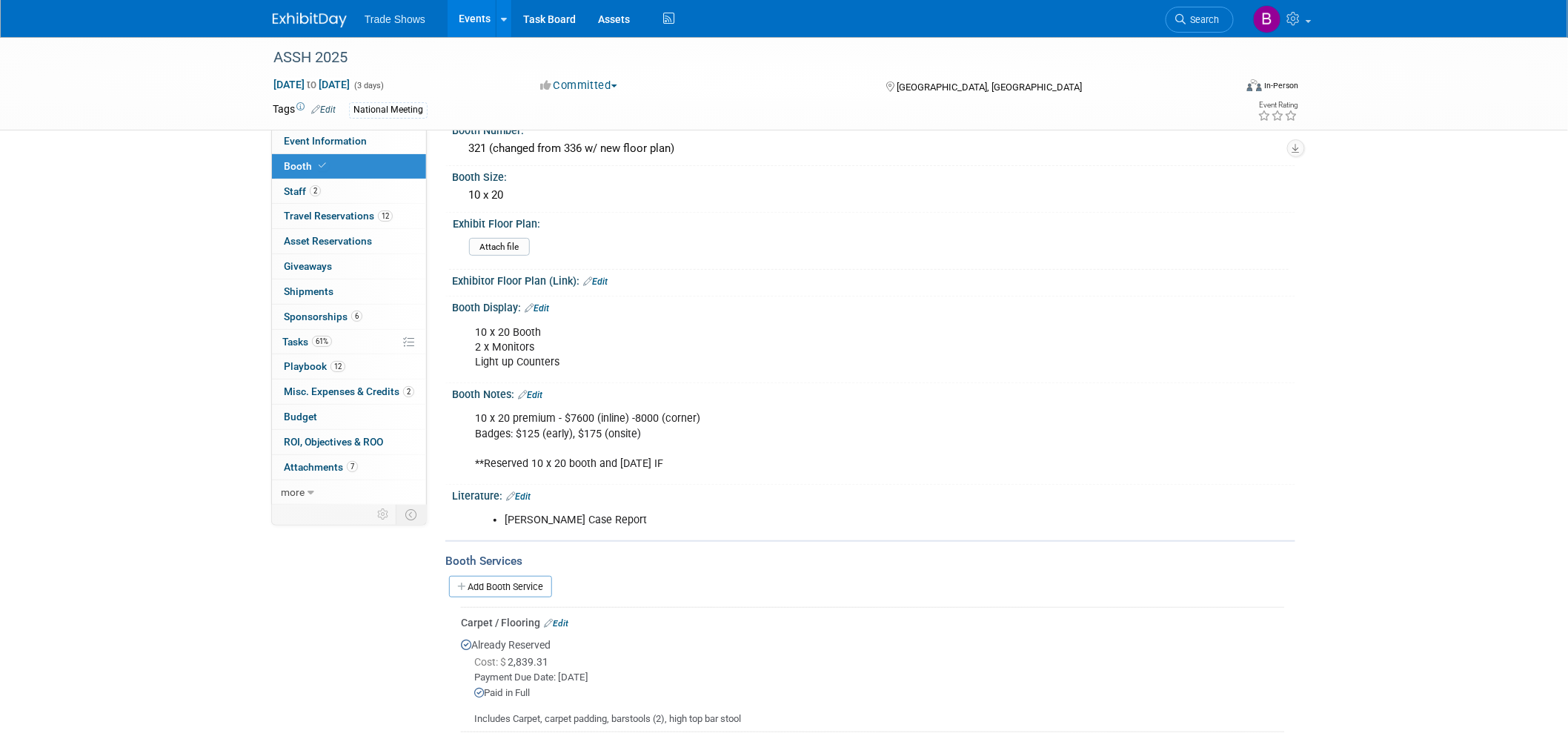
scroll to position [576, 0]
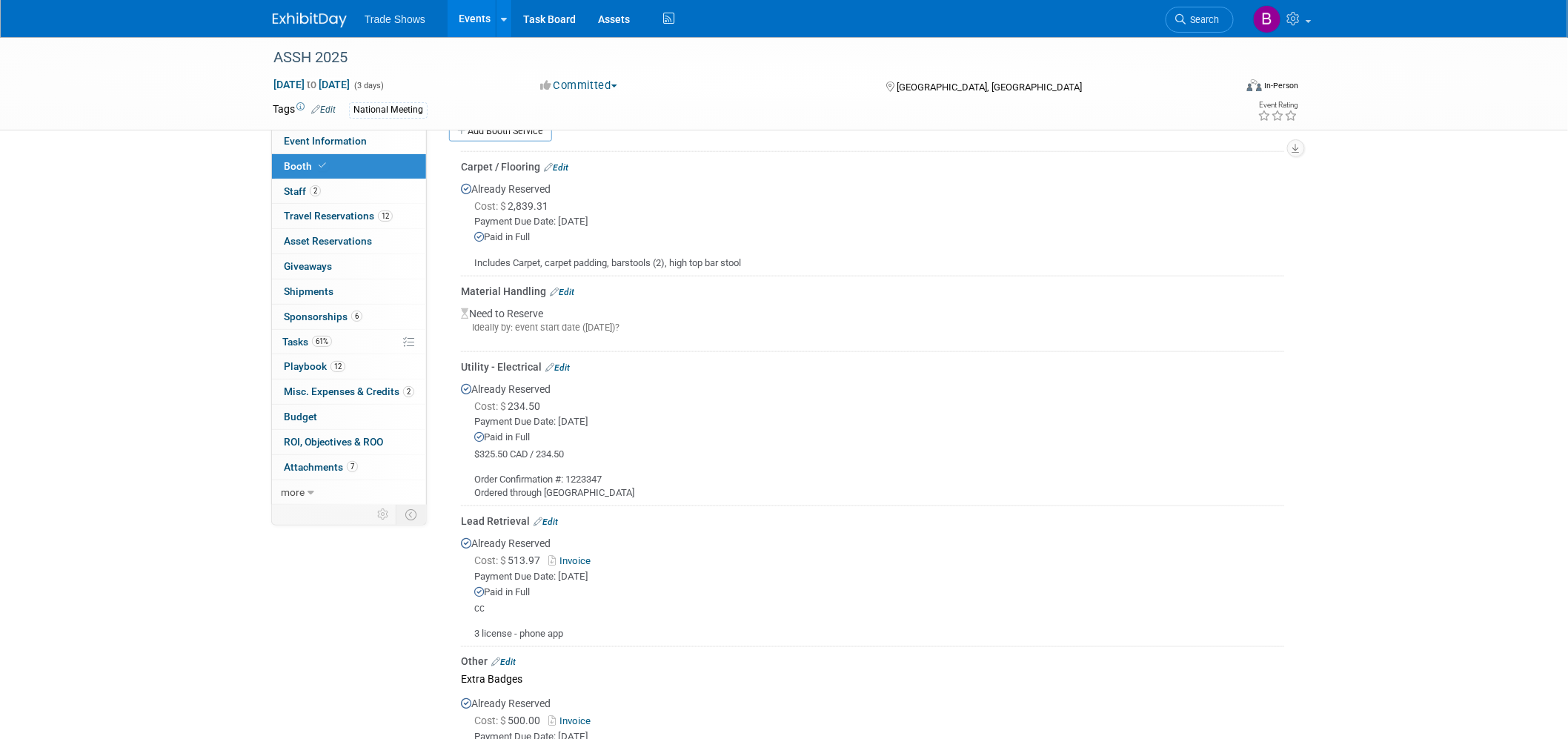
click at [552, 468] on link "Edit" at bounding box center [546, 521] width 25 height 10
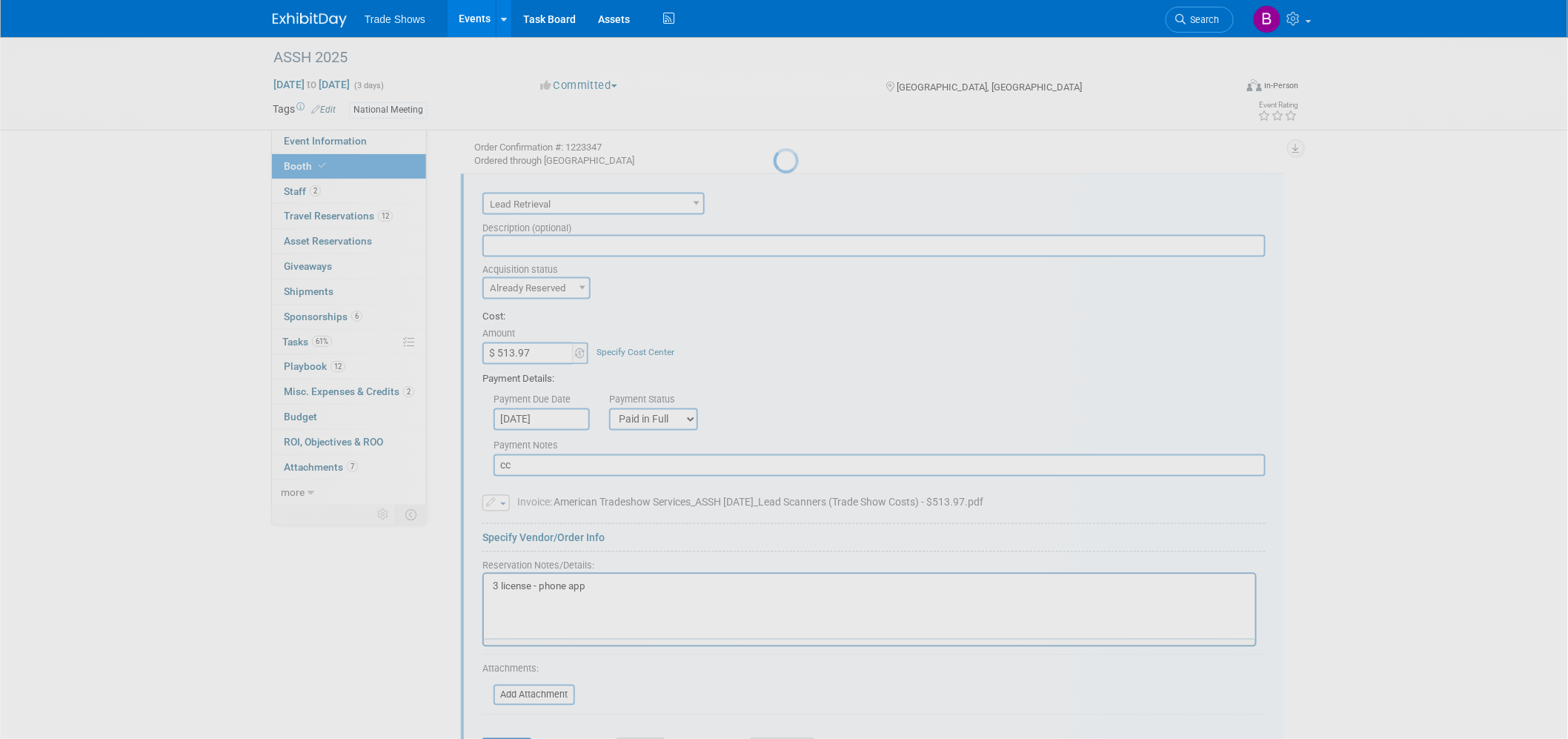
scroll to position [0, 0]
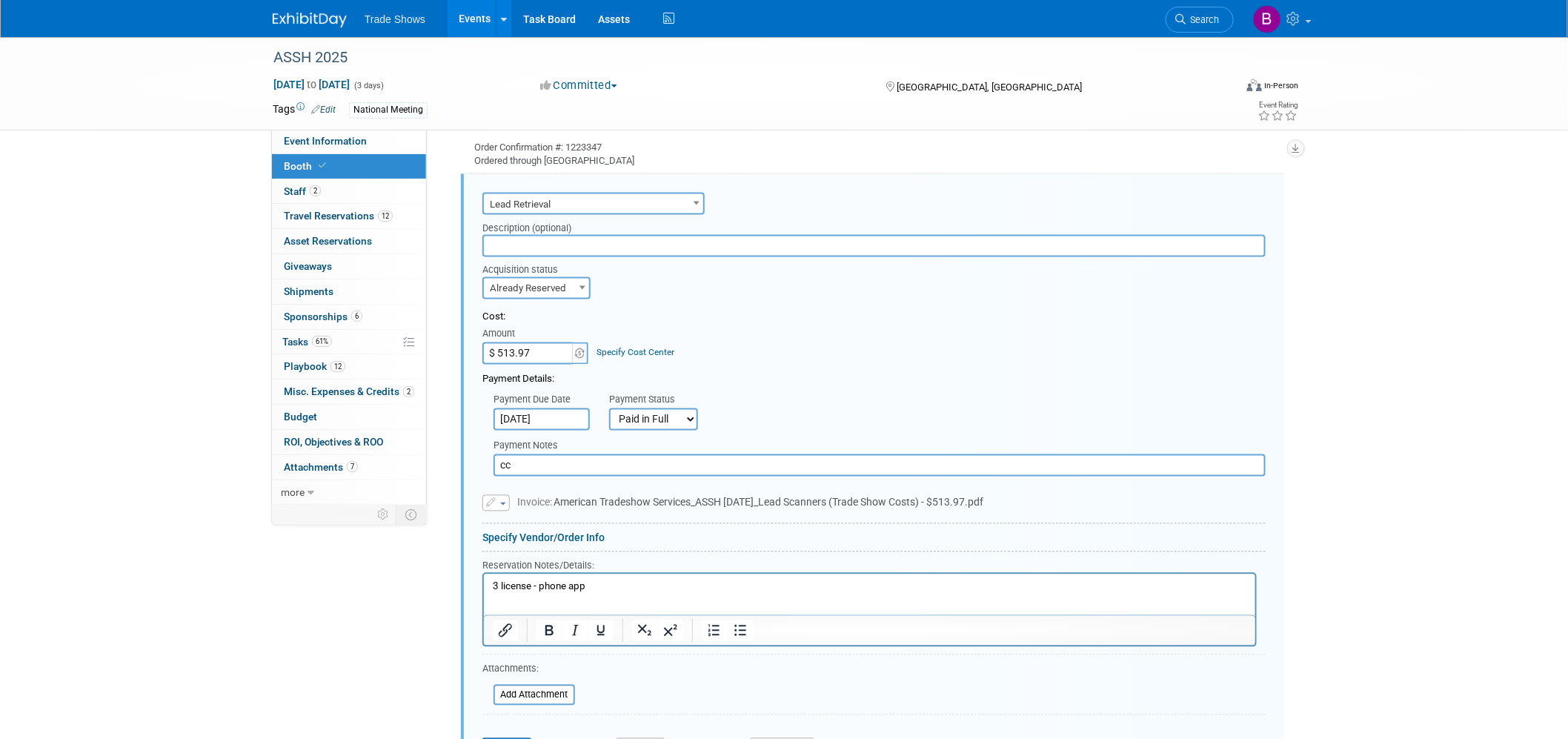
click at [608, 468] on html "3 license - phone app" at bounding box center [869, 583] width 772 height 20
click at [558, 468] on p "Rich Text Area. Press ALT-0 for help." at bounding box center [869, 613] width 755 height 14
paste body "Rich Text Area. Press ALT-0 for help."
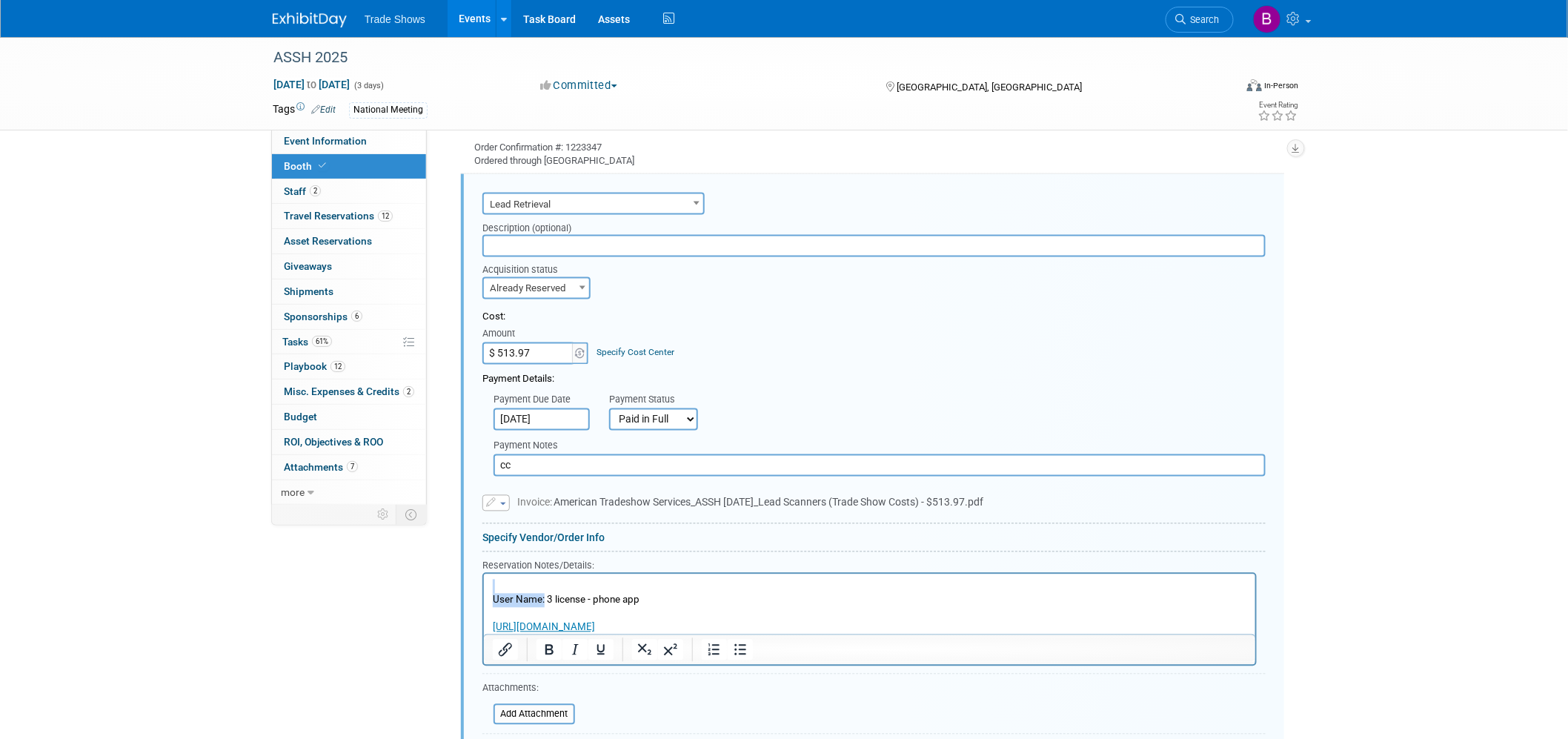
drag, startPoint x: 543, startPoint y: 600, endPoint x: 476, endPoint y: 589, distance: 67.9
click at [483, 468] on html "User Name: 3 license - phone app [URL][DOMAIN_NAME]" at bounding box center [869, 603] width 772 height 61
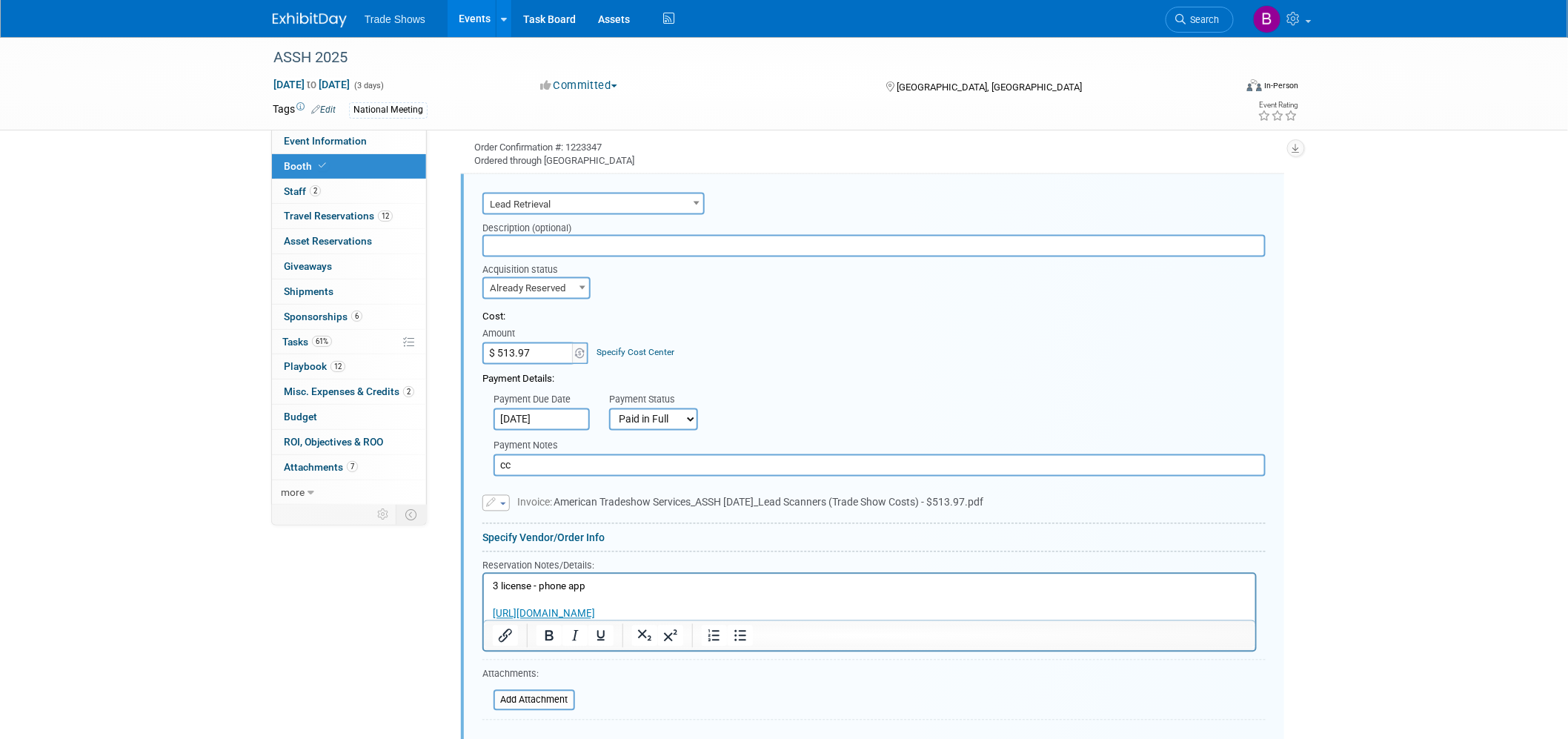
click at [749, 468] on p "[URL][DOMAIN_NAME]" at bounding box center [869, 614] width 755 height 14
click at [499, 468] on p "Rich Text Area. Press ALT-0 for help." at bounding box center [869, 600] width 755 height 14
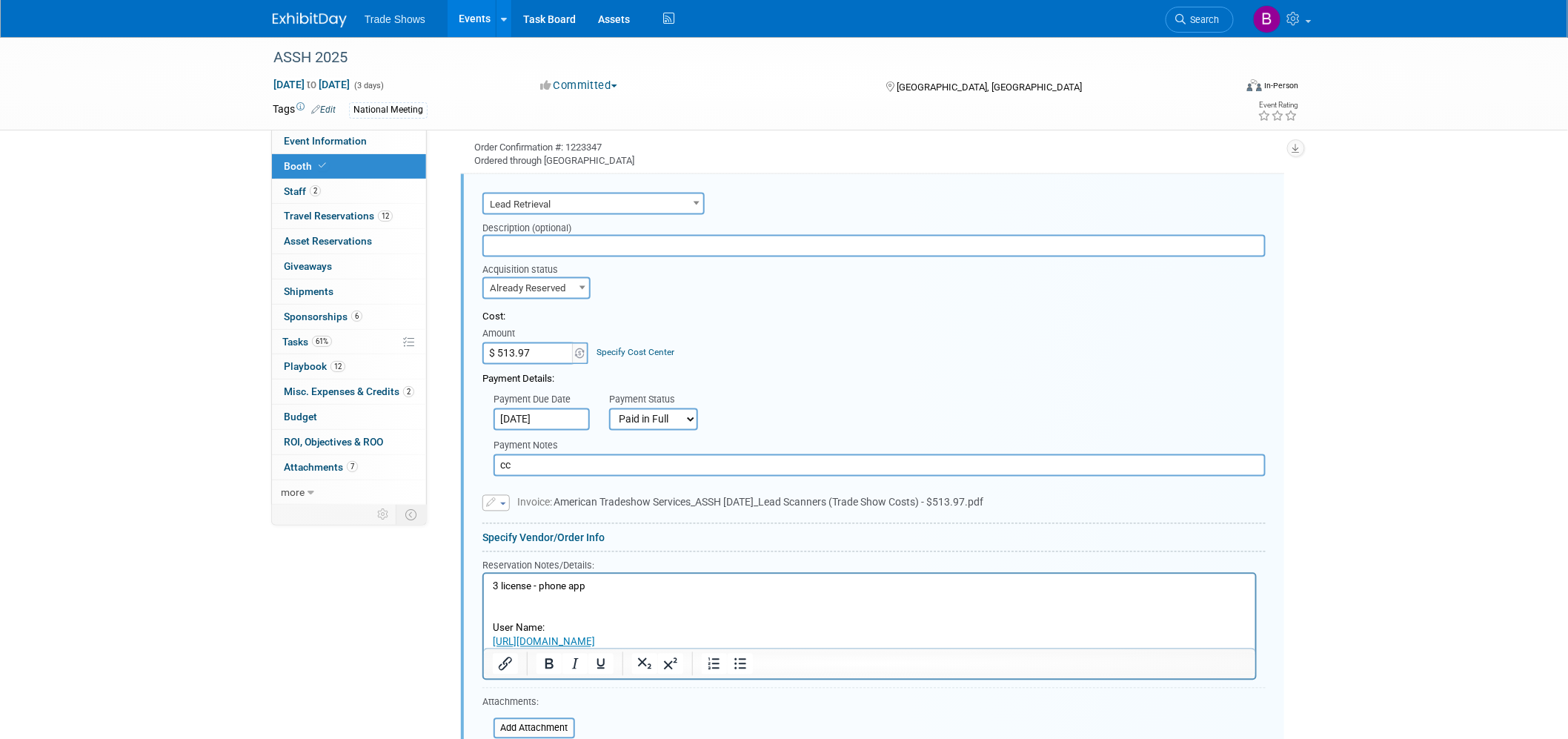
click at [556, 468] on p "User Name:" at bounding box center [869, 628] width 755 height 14
click at [634, 468] on p "User Name:" at bounding box center [869, 628] width 755 height 14
click at [574, 468] on p "Rich Text Area. Press ALT-0 for help." at bounding box center [869, 600] width 755 height 14
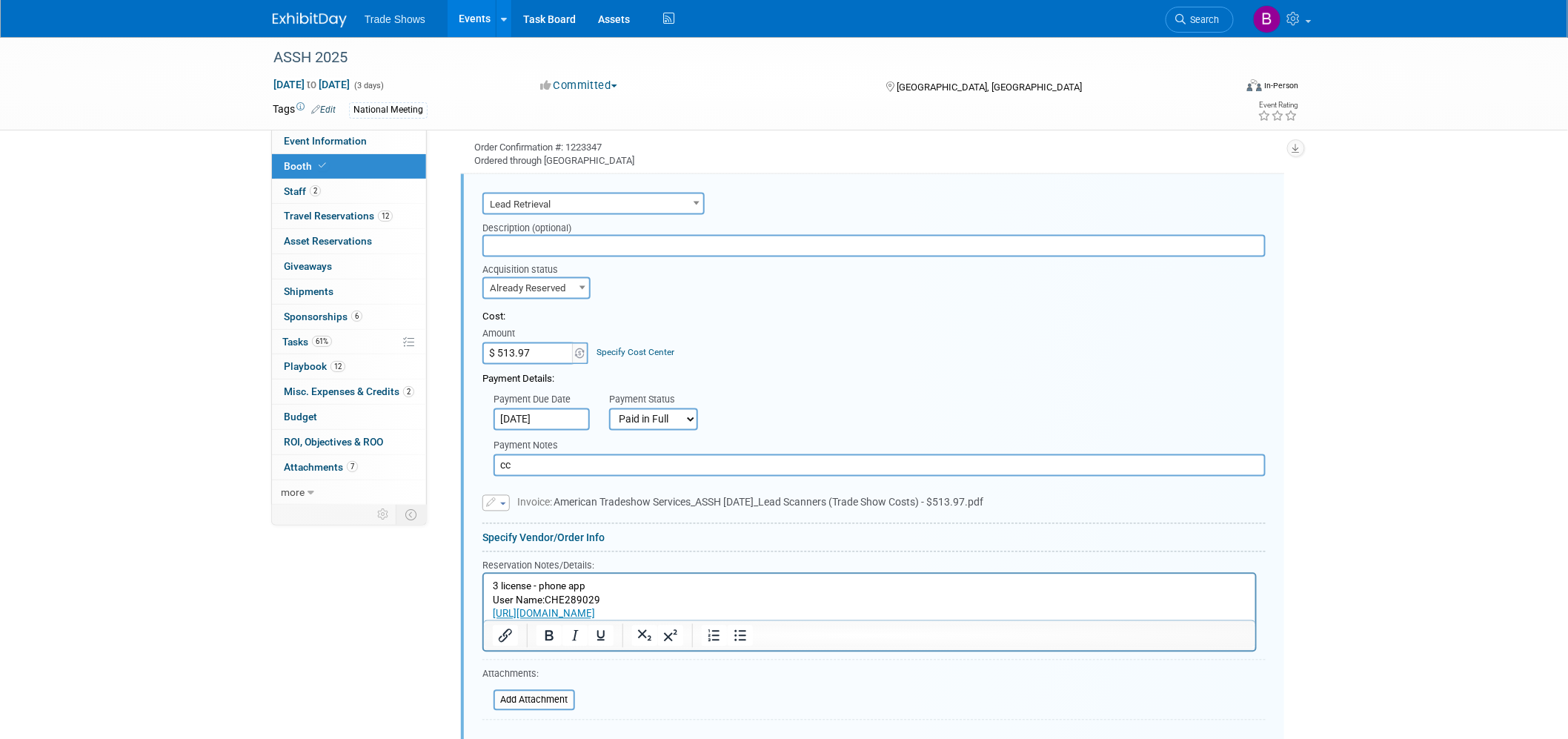
click at [612, 468] on p "User Name:CHE289029" at bounding box center [869, 600] width 755 height 14
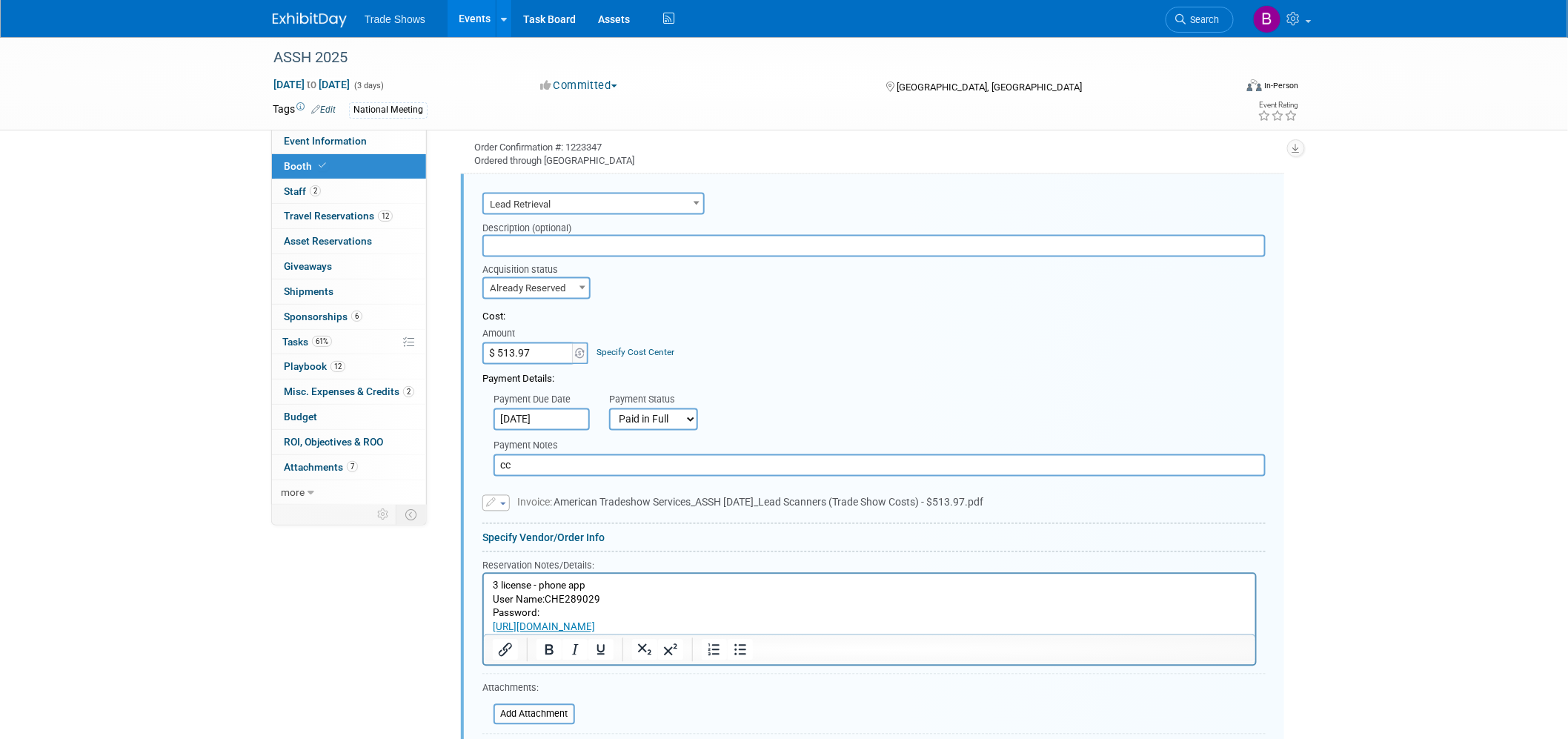
click at [559, 468] on p "Password:" at bounding box center [869, 613] width 755 height 14
drag, startPoint x: 581, startPoint y: 617, endPoint x: 538, endPoint y: 607, distance: 44.1
click at [538, 468] on p "Password:[SECURITY_DATA]" at bounding box center [869, 613] width 755 height 14
copy p "289029"
click at [579, 468] on p "Password:[SECURITY_DATA]" at bounding box center [869, 613] width 755 height 14
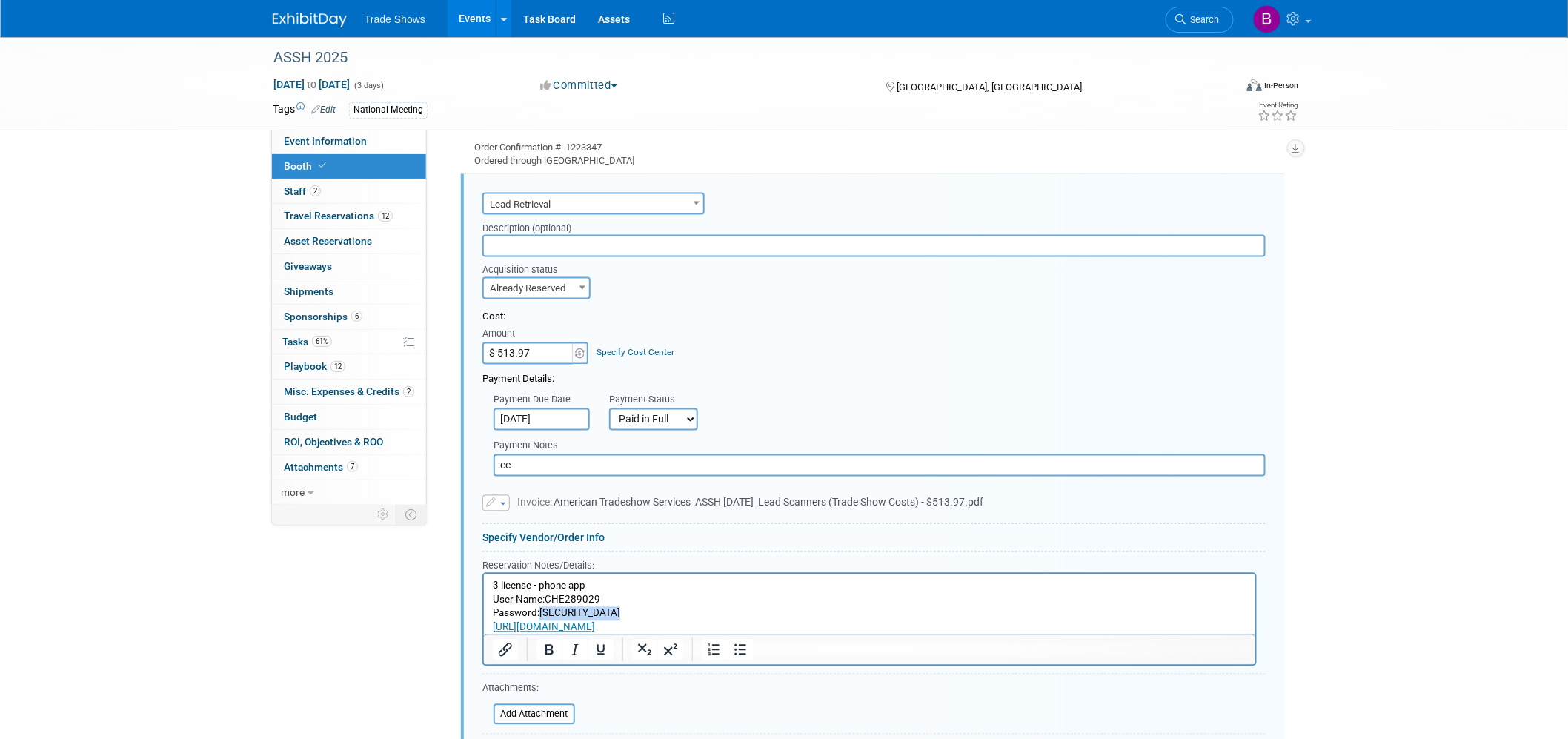
drag, startPoint x: 579, startPoint y: 611, endPoint x: 554, endPoint y: 612, distance: 25.0
click at [554, 468] on p "Password:[SECURITY_DATA]" at bounding box center [869, 613] width 755 height 14
copy p "289029"
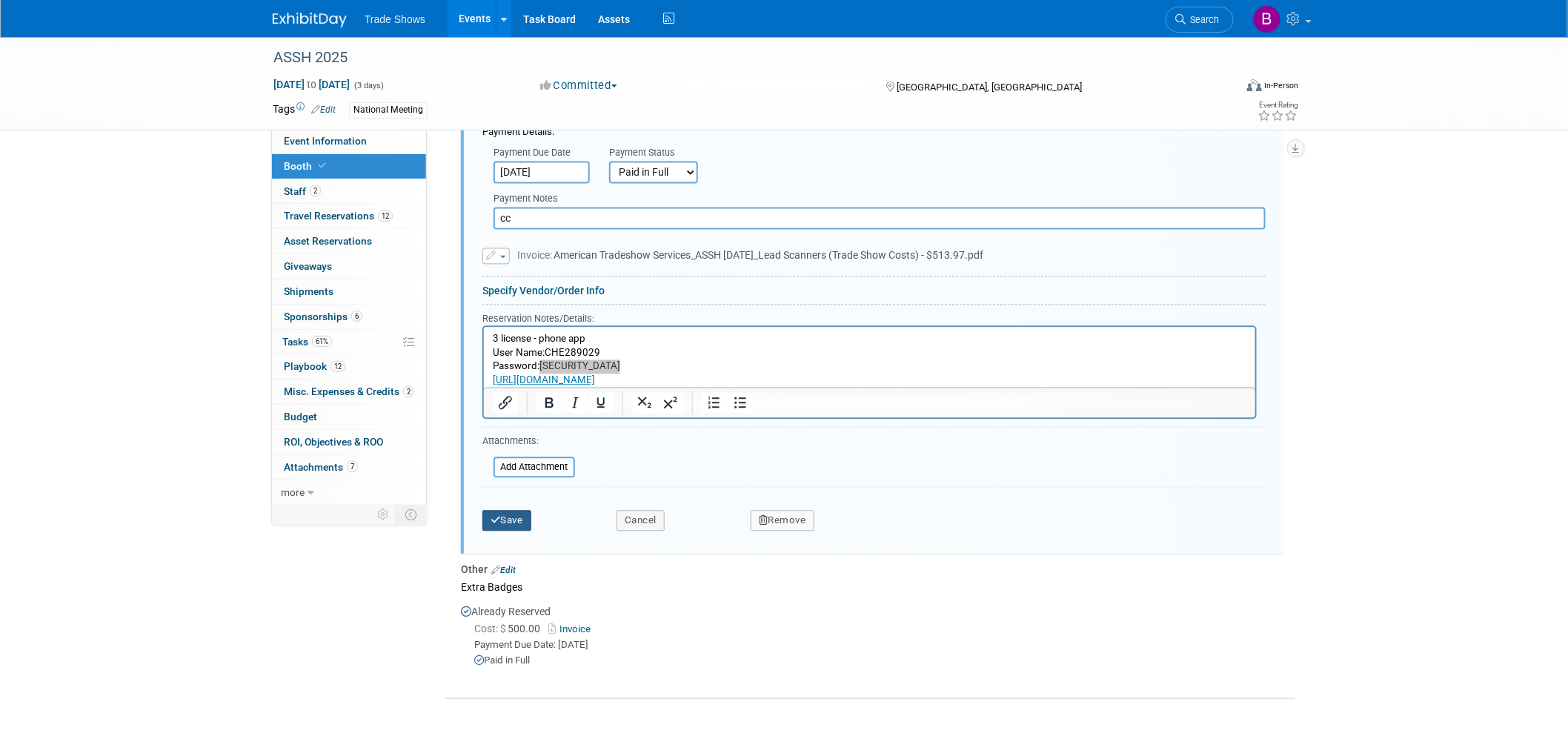
click at [520, 468] on button "Save" at bounding box center [507, 521] width 49 height 21
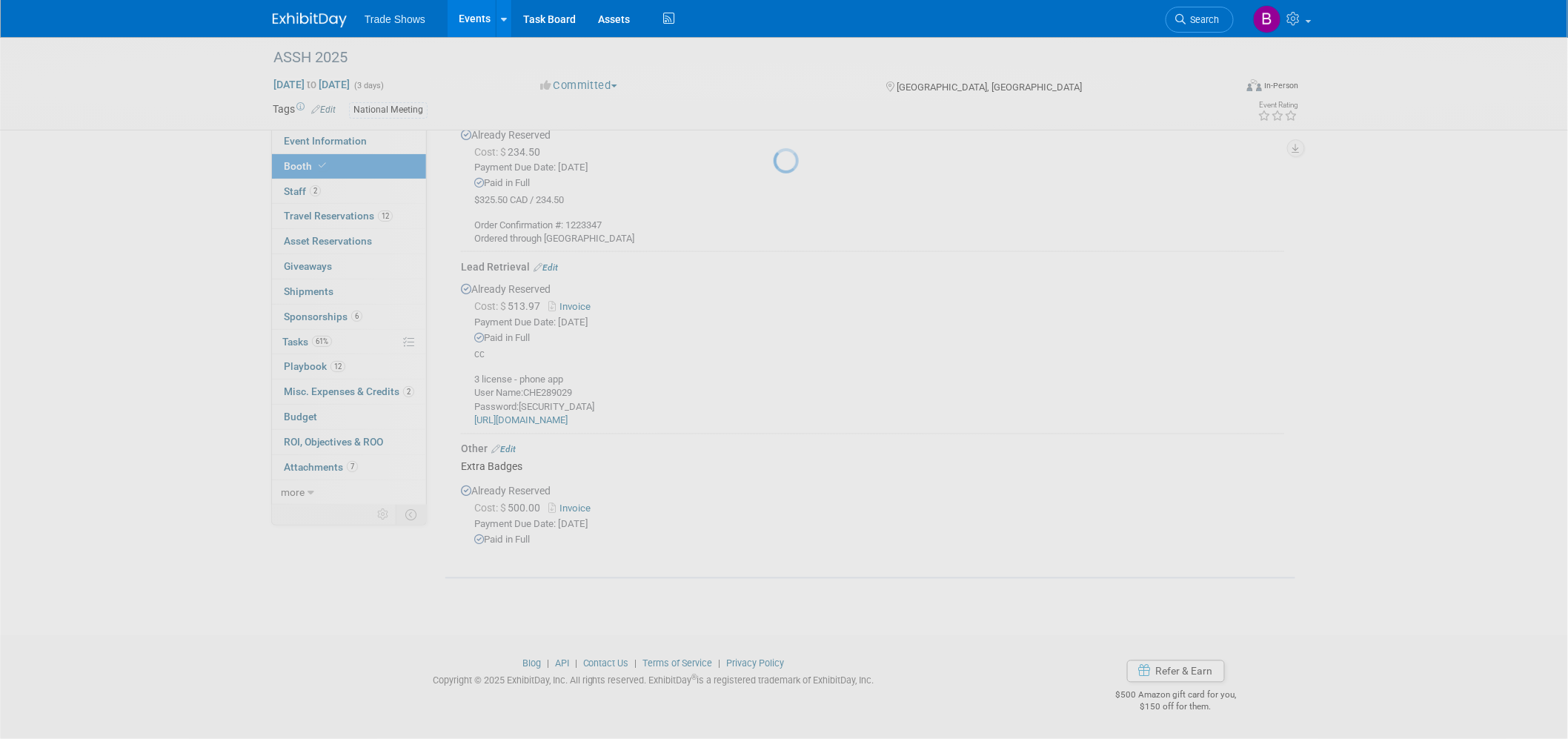
scroll to position [820, 0]
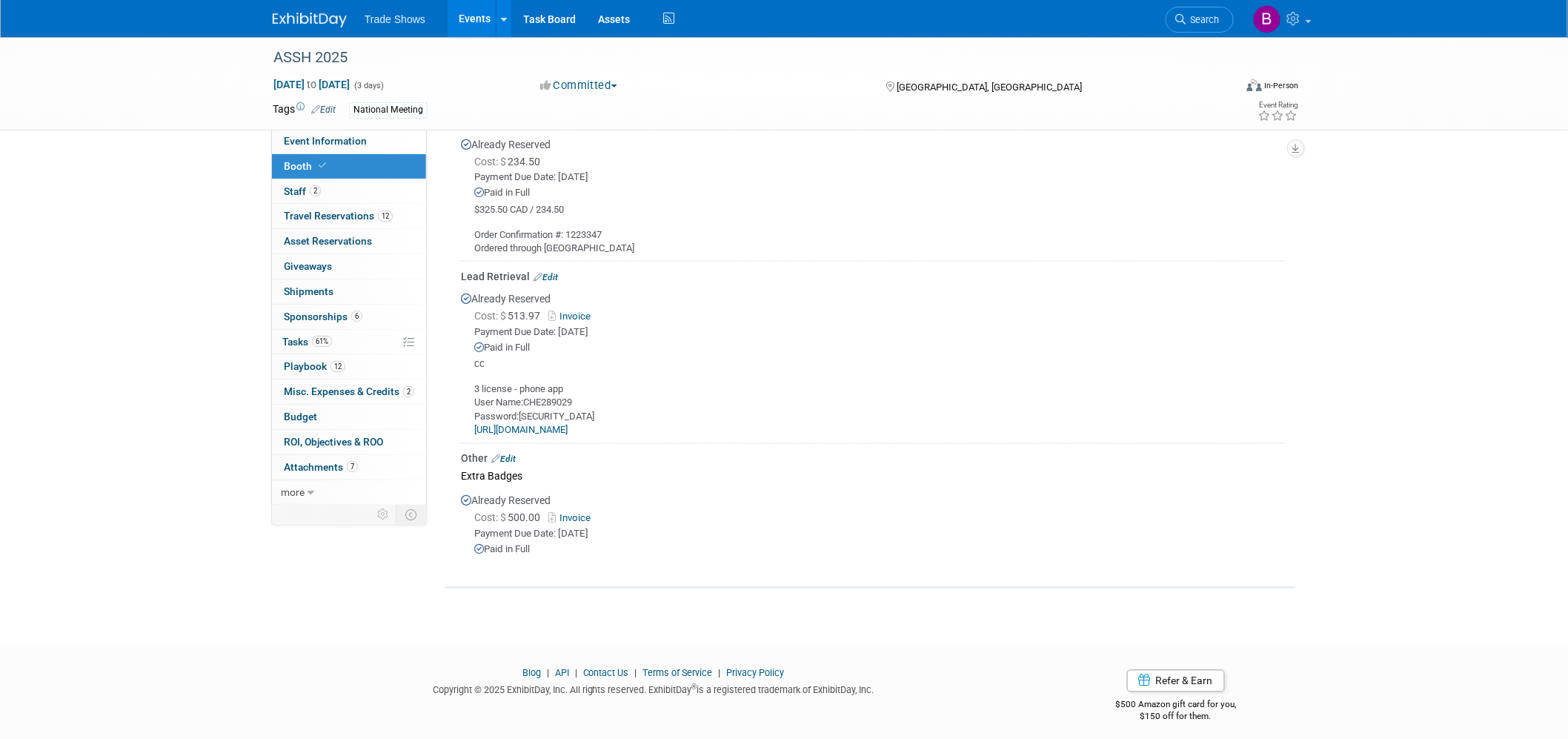
click at [553, 269] on div "Lead Retrieval Edit" at bounding box center [872, 276] width 824 height 15
click at [552, 272] on link "Edit" at bounding box center [546, 277] width 25 height 10
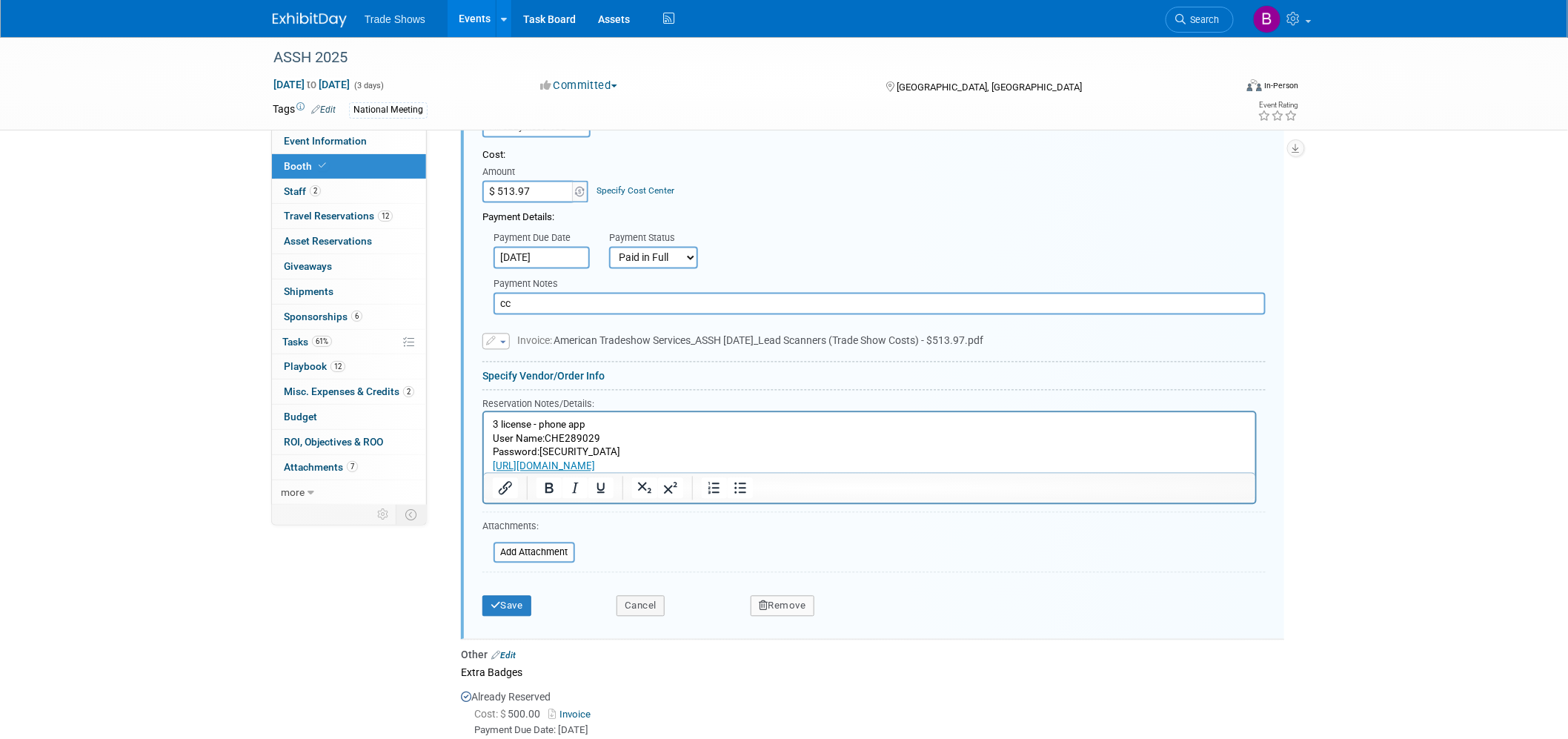
scroll to position [1072, 0]
click at [741, 457] on p "3 license - phone app User Name:CHE289029 Password:[SECURITY_DATA] [URL][DOMAIN…" at bounding box center [869, 443] width 755 height 56
click at [744, 466] on p "3 license - phone app User Name:CHE289029 Password:[SECURITY_DATA] [URL][DOMAIN…" at bounding box center [869, 443] width 755 height 56
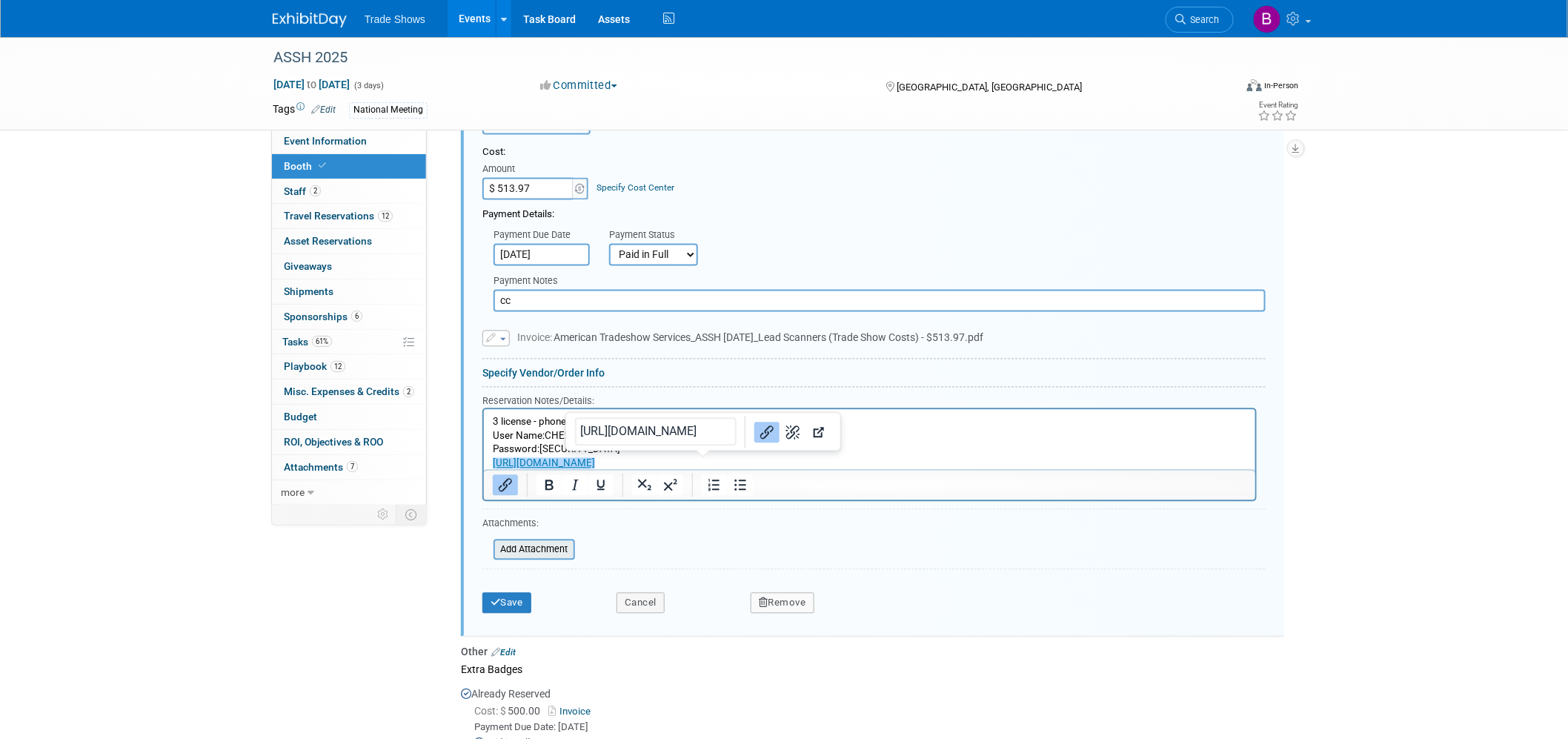
click at [548, 468] on input "file" at bounding box center [486, 549] width 177 height 18
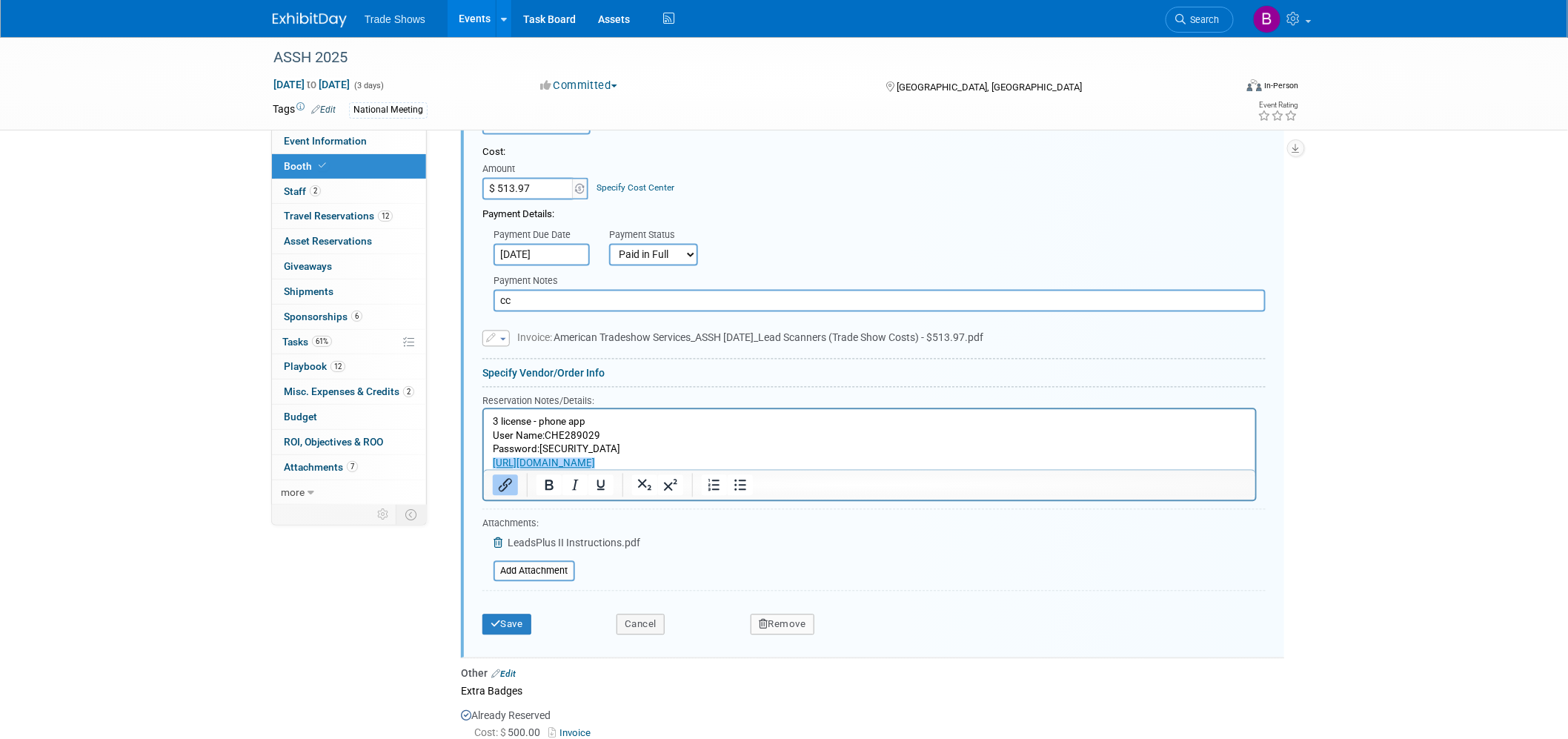
click at [743, 463] on p "3 license - phone app User Name:CHE289029 Password:[SECURITY_DATA] [URL][DOMAIN…" at bounding box center [869, 443] width 755 height 56
click at [514, 431] on p "3 license - phone app User Name:CHE289029 Password:[SECURITY_DATA] [URL][DOMAIN…" at bounding box center [869, 443] width 755 height 56
click at [592, 421] on p "3 license - phone app User Name:CHE289029 Password:[SECURITY_DATA] [URL][DOMAIN…" at bounding box center [869, 443] width 755 height 56
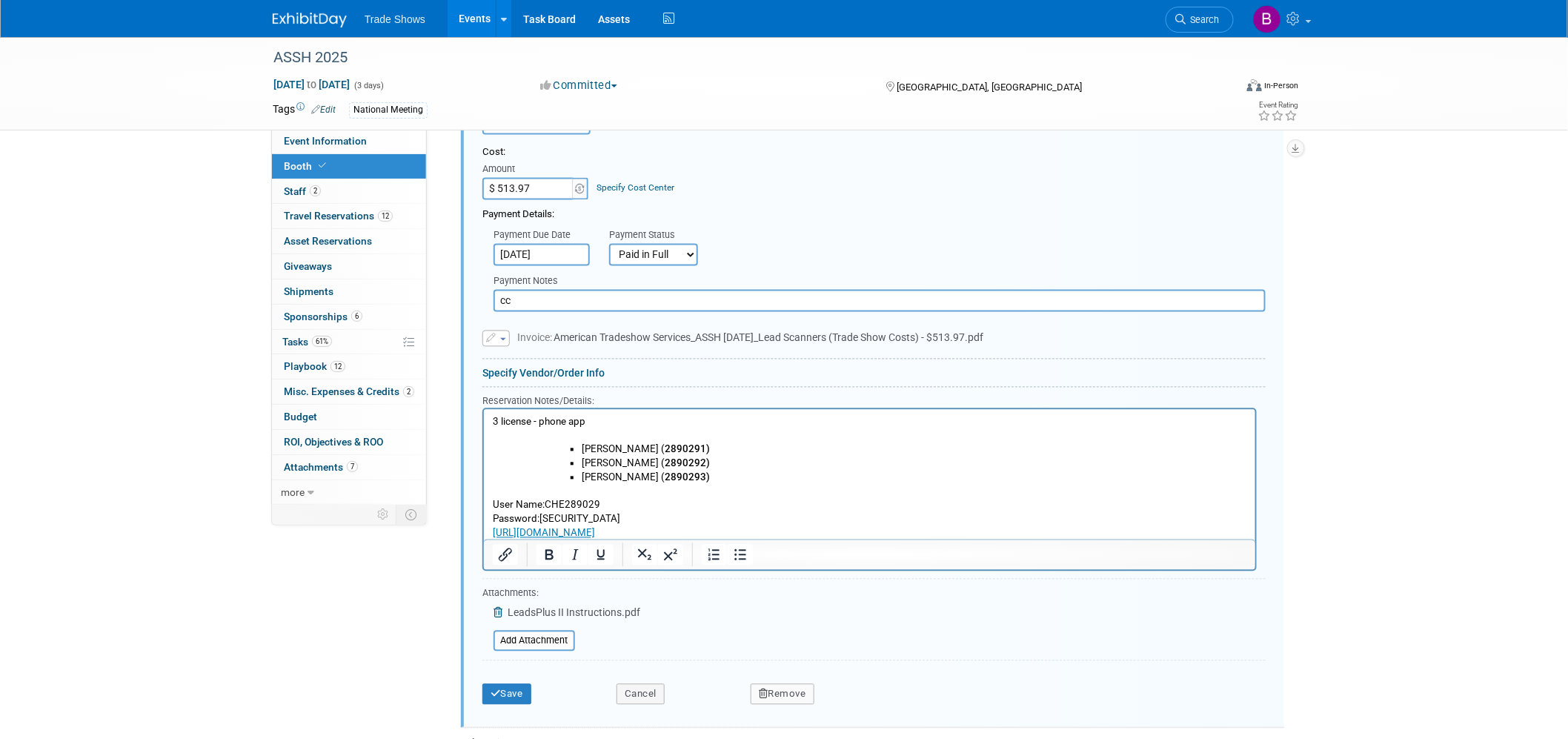
click at [531, 468] on ul "[PERSON_NAME] ( 2890291) [PERSON_NAME] ( 2890292) [PERSON_NAME] ( 2890293)" at bounding box center [883, 463] width 724 height 42
click at [551, 438] on p "Rich Text Area. Press ALT-0 for help." at bounding box center [869, 436] width 755 height 14
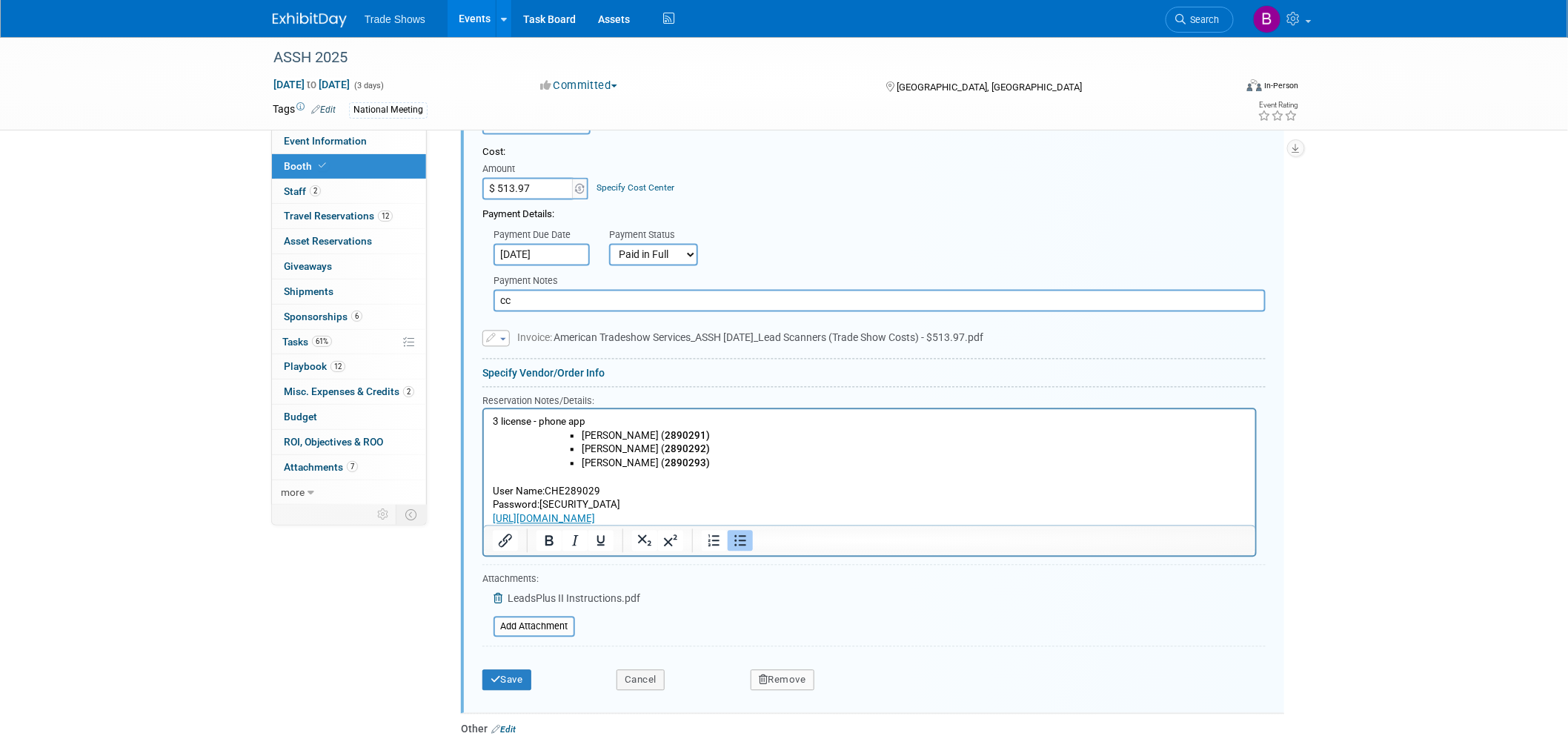
click at [539, 443] on ul "[PERSON_NAME] ( 2890291) [PERSON_NAME] ( 2890292) [PERSON_NAME] ( 2890293)" at bounding box center [883, 450] width 724 height 42
click at [514, 430] on ul "[PERSON_NAME] ( 2890291) [PERSON_NAME] ( 2890292) [PERSON_NAME] ( 2890293)" at bounding box center [869, 450] width 755 height 42
click at [521, 468] on button "Save" at bounding box center [507, 680] width 49 height 21
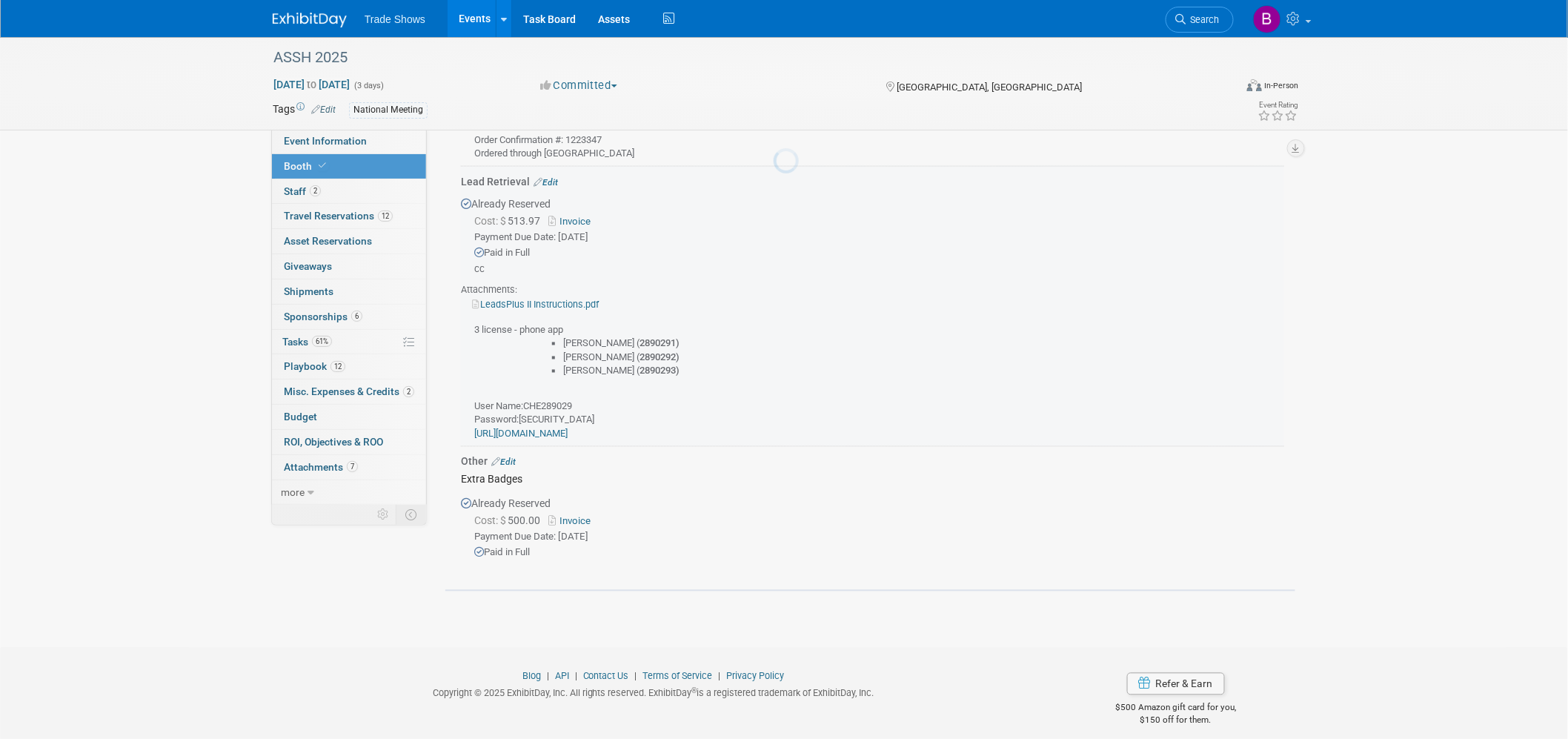
scroll to position [908, 0]
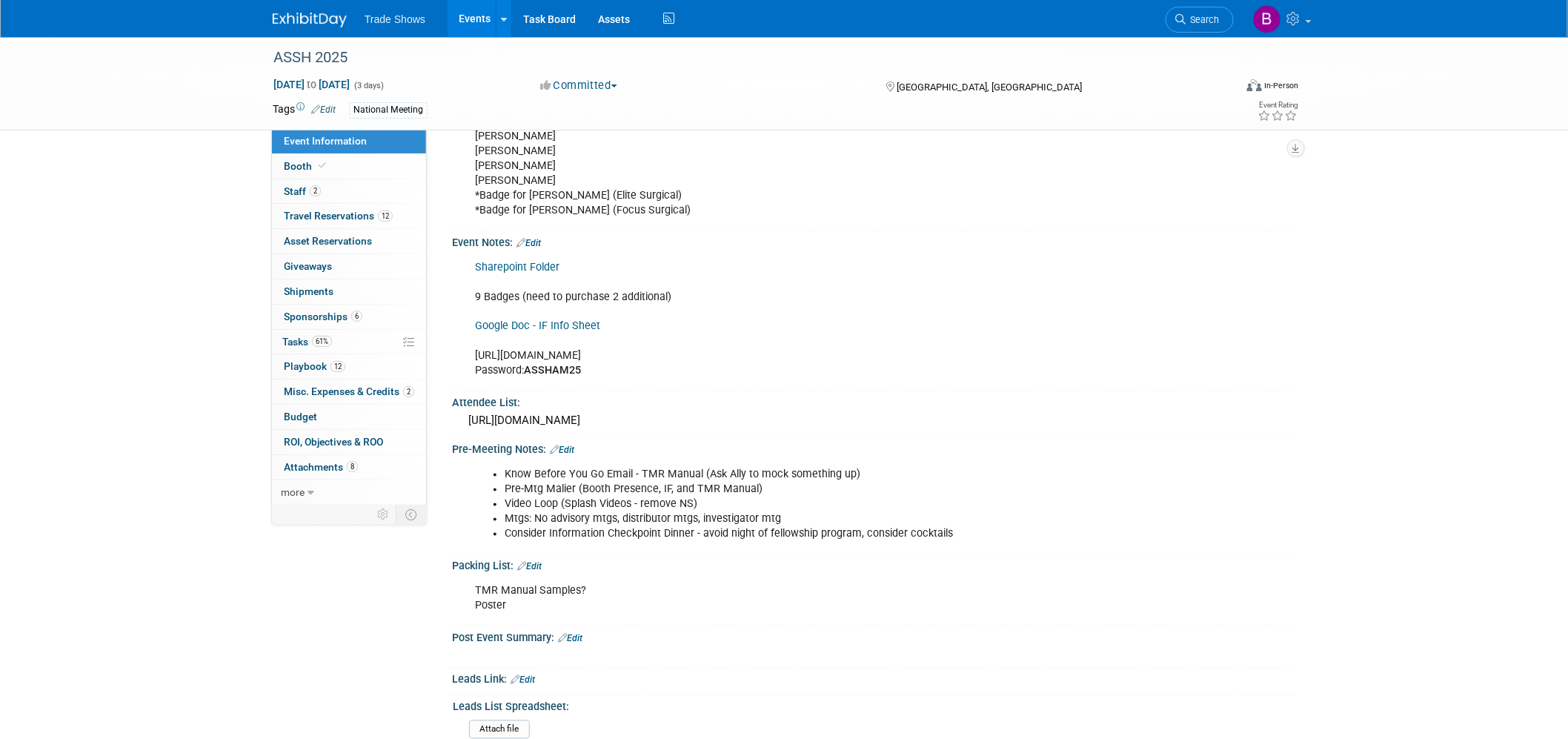
scroll to position [908, 0]
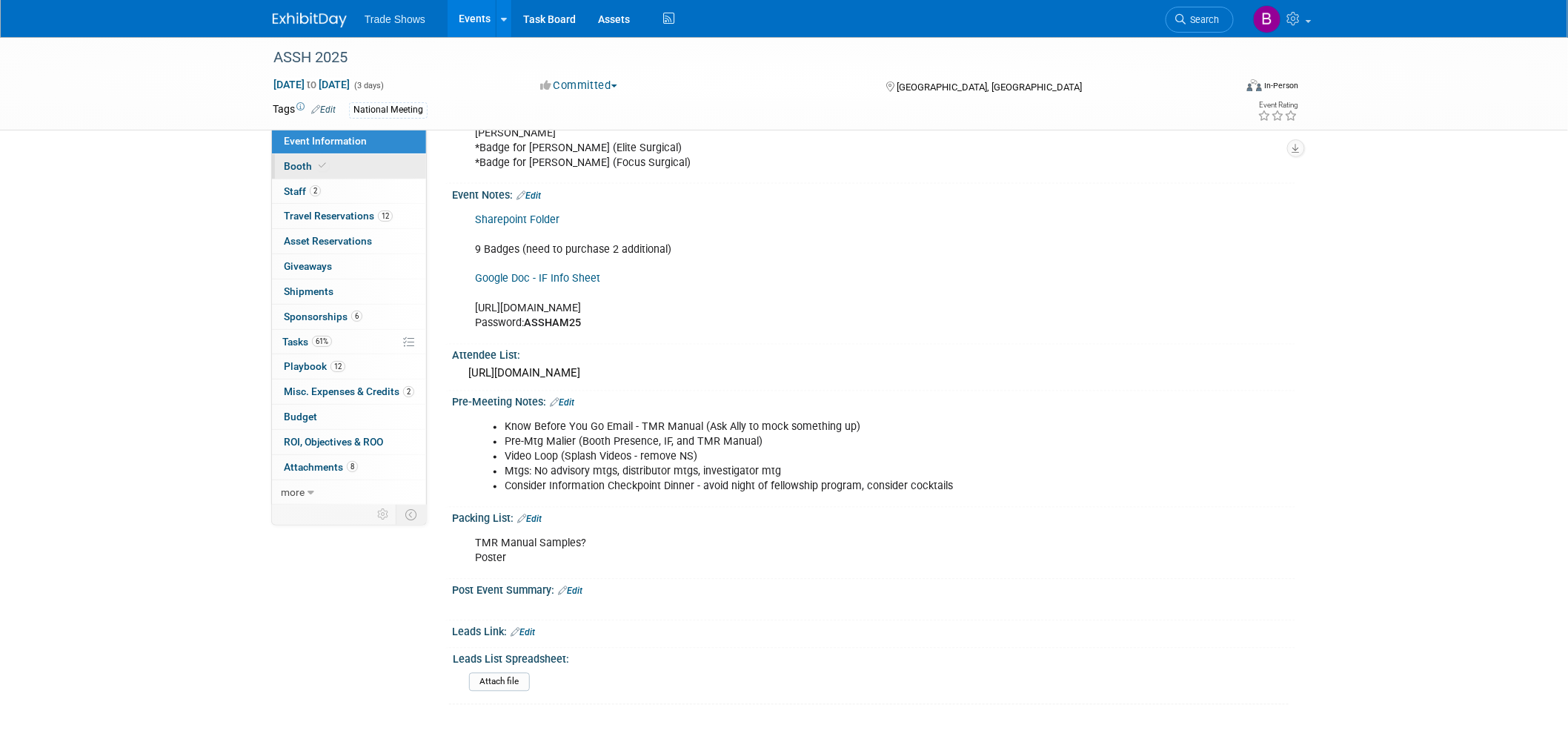
click at [310, 171] on span "Booth" at bounding box center [306, 166] width 45 height 12
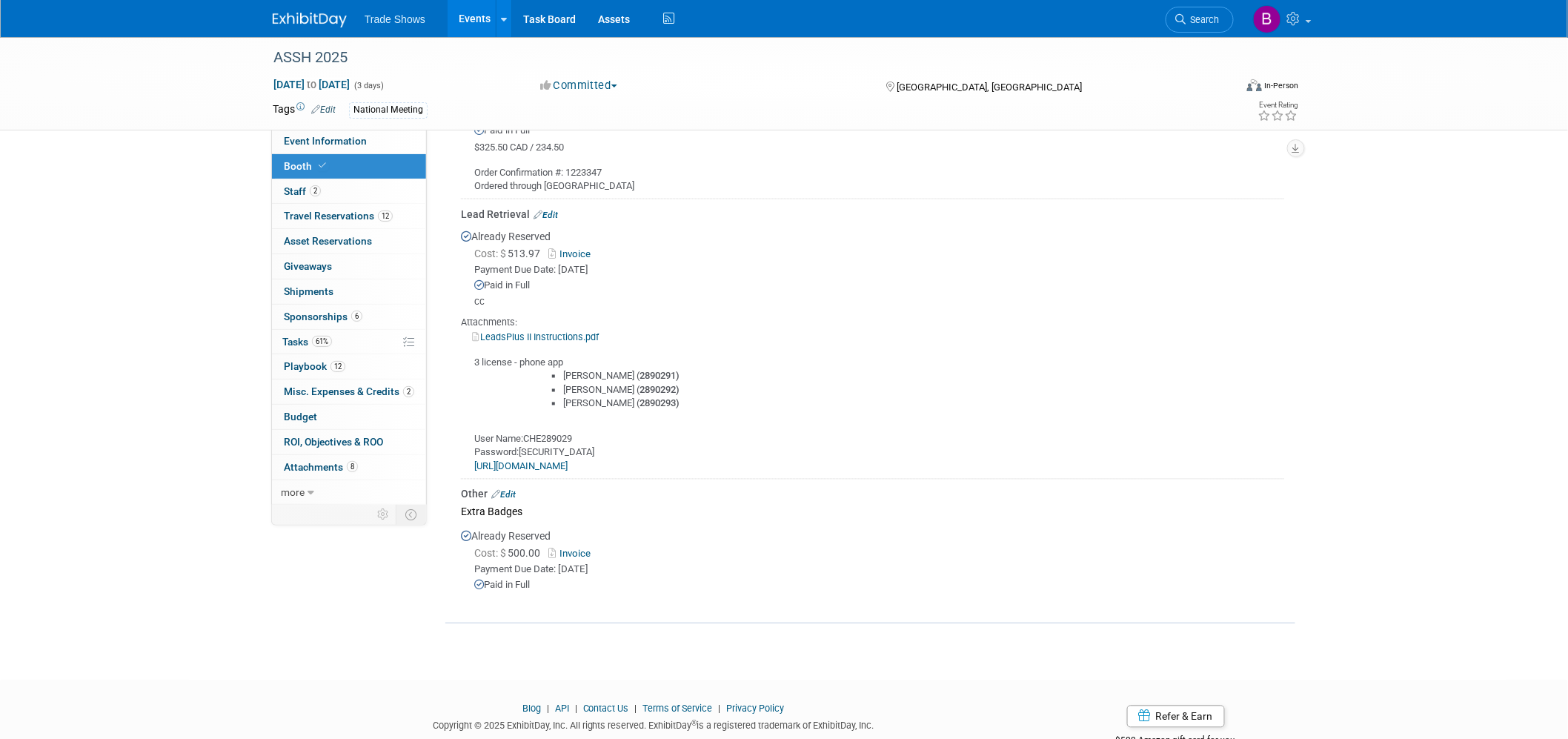
scroll to position [919, 0]
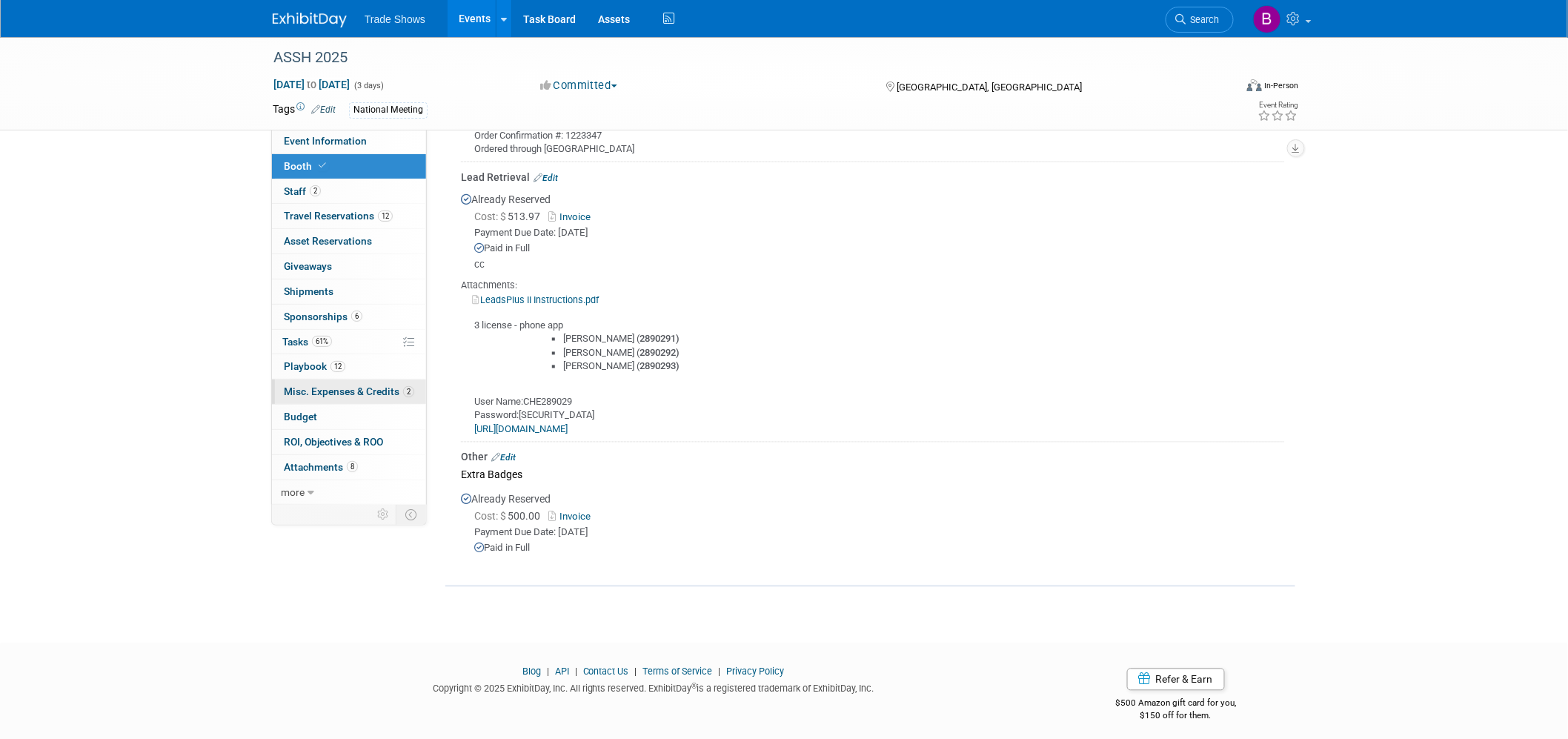
click at [350, 394] on span "Misc. Expenses & Credits 2" at bounding box center [349, 390] width 130 height 12
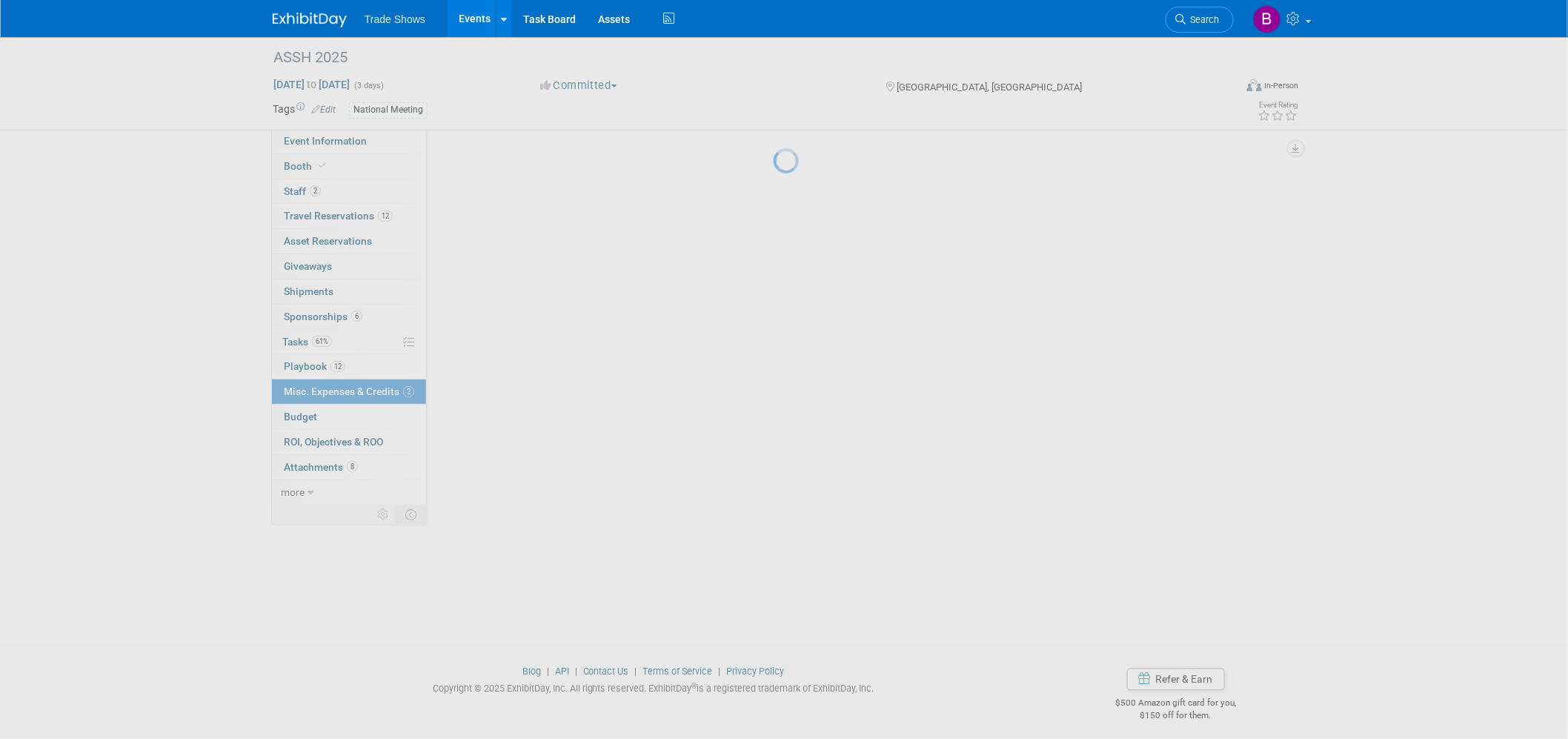
scroll to position [0, 0]
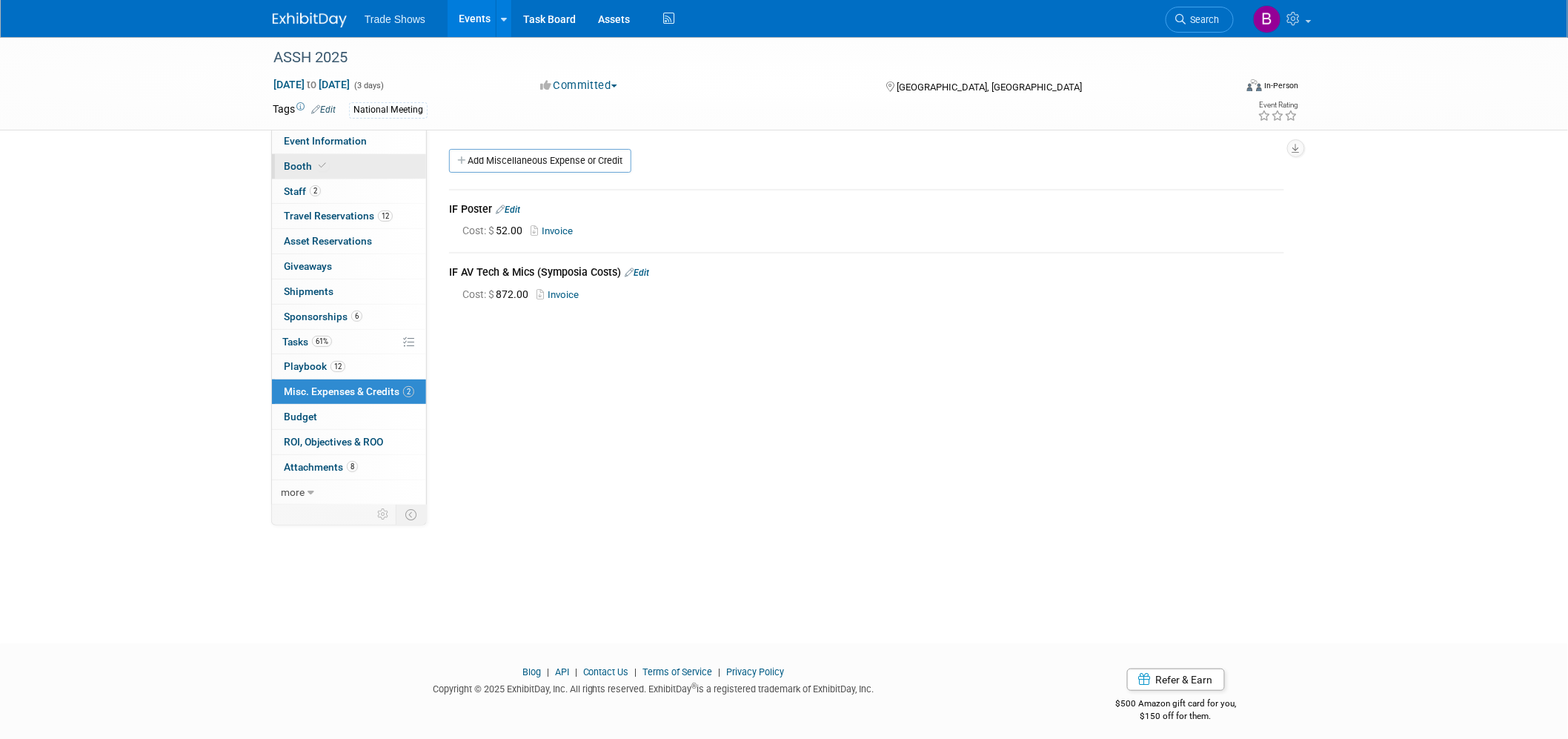
click at [328, 170] on link "Booth" at bounding box center [349, 167] width 154 height 25
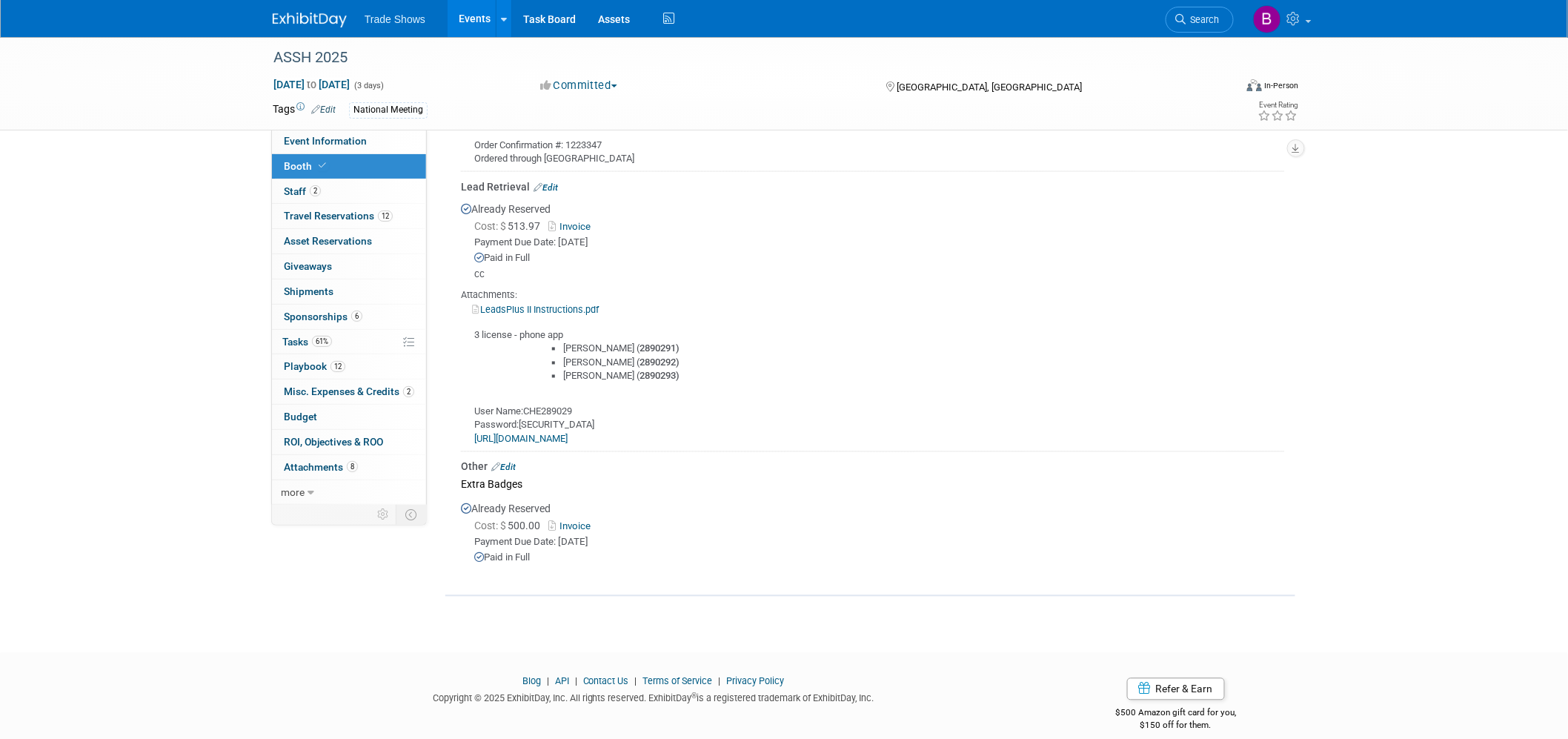
scroll to position [919, 0]
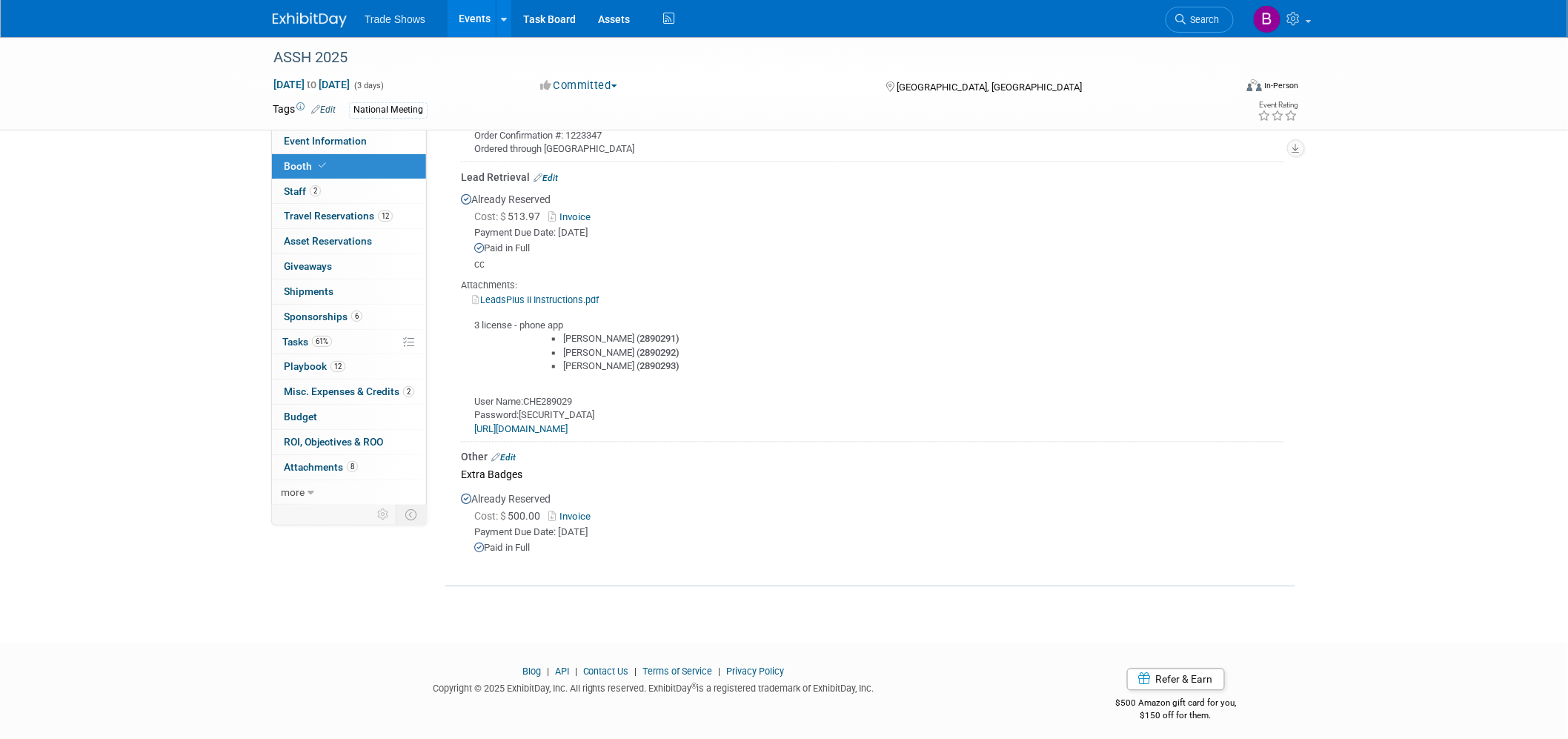
click at [583, 511] on link "Invoice" at bounding box center [573, 517] width 48 height 11
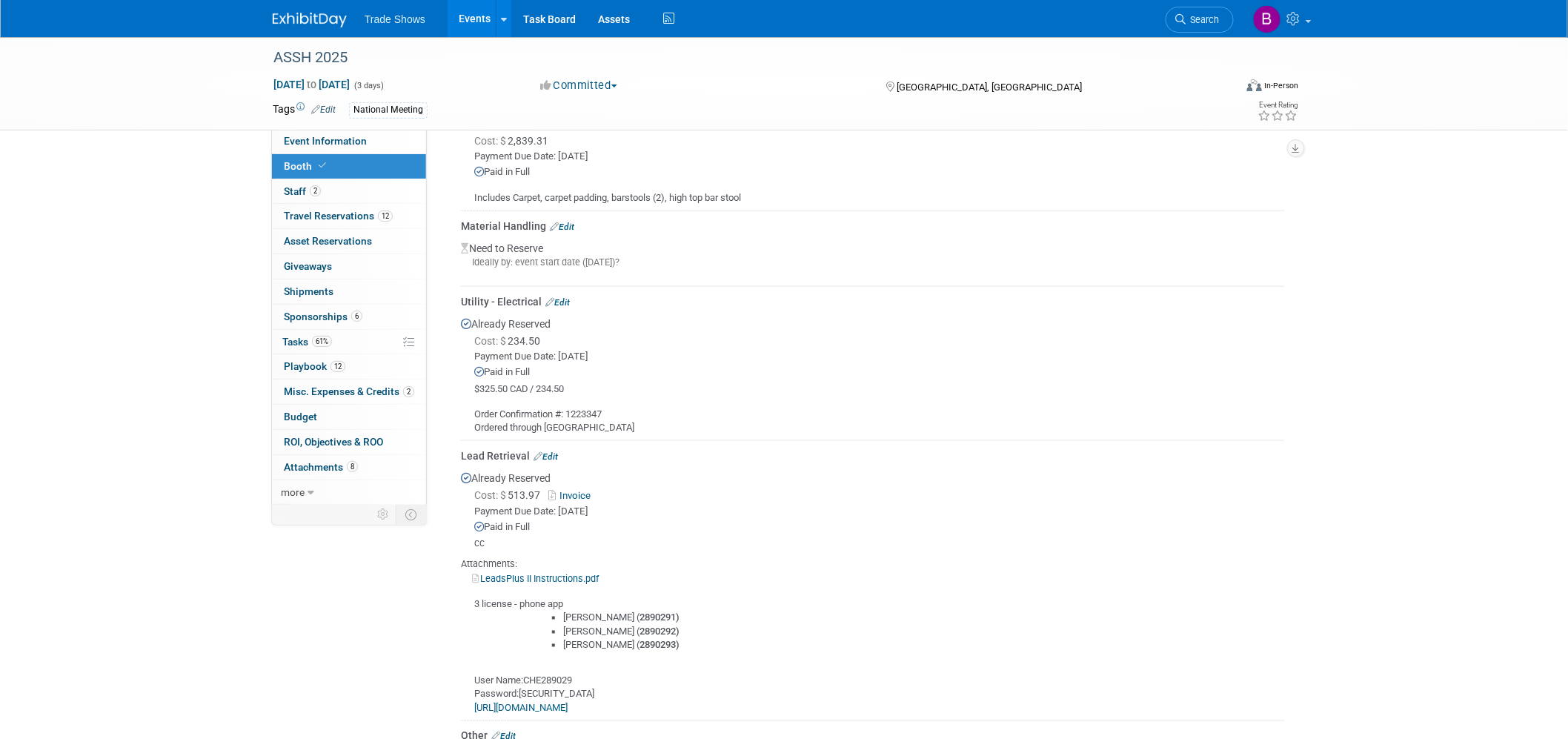
scroll to position [0, 0]
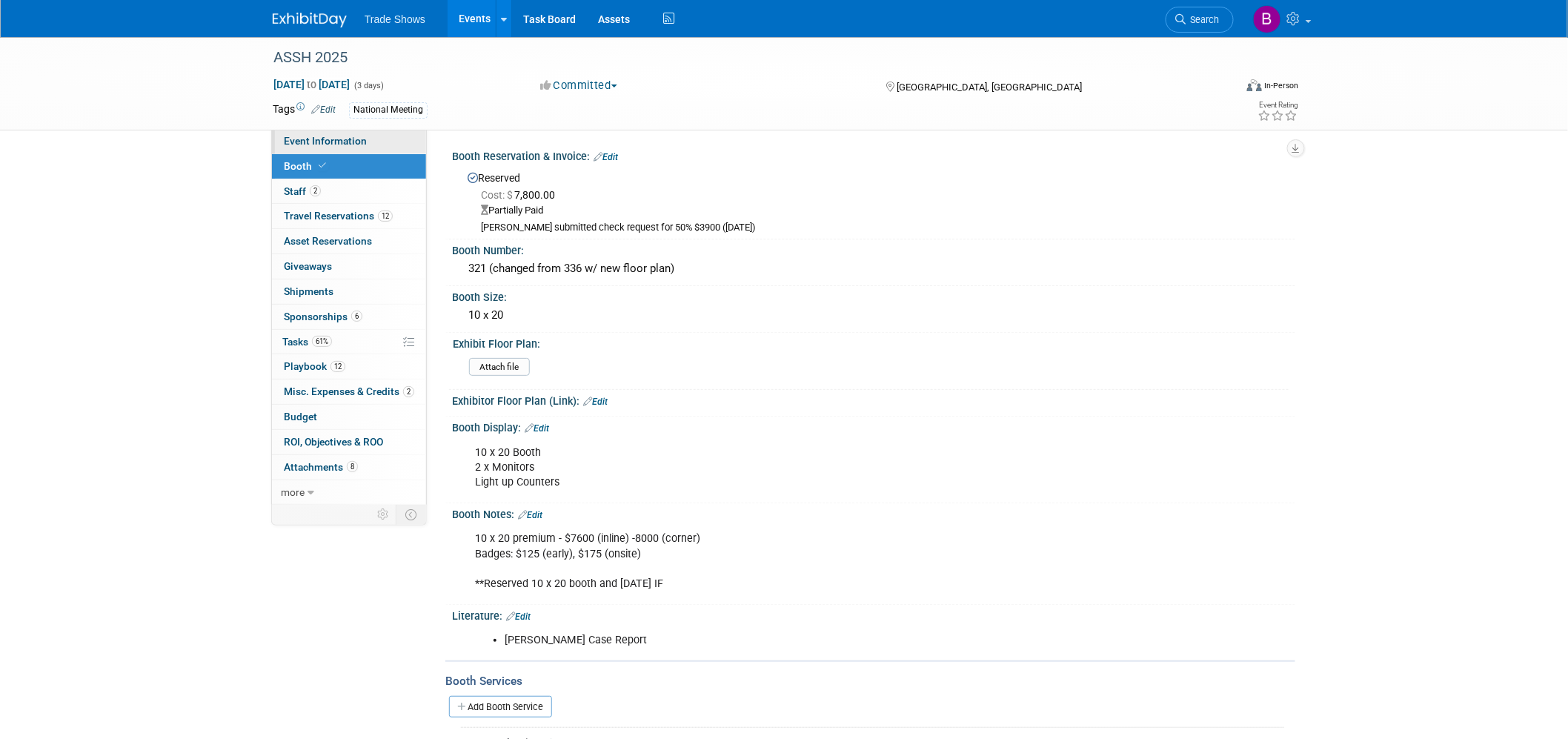
click at [333, 138] on span "Event Information" at bounding box center [325, 140] width 83 height 12
